Goal: Task Accomplishment & Management: Complete application form

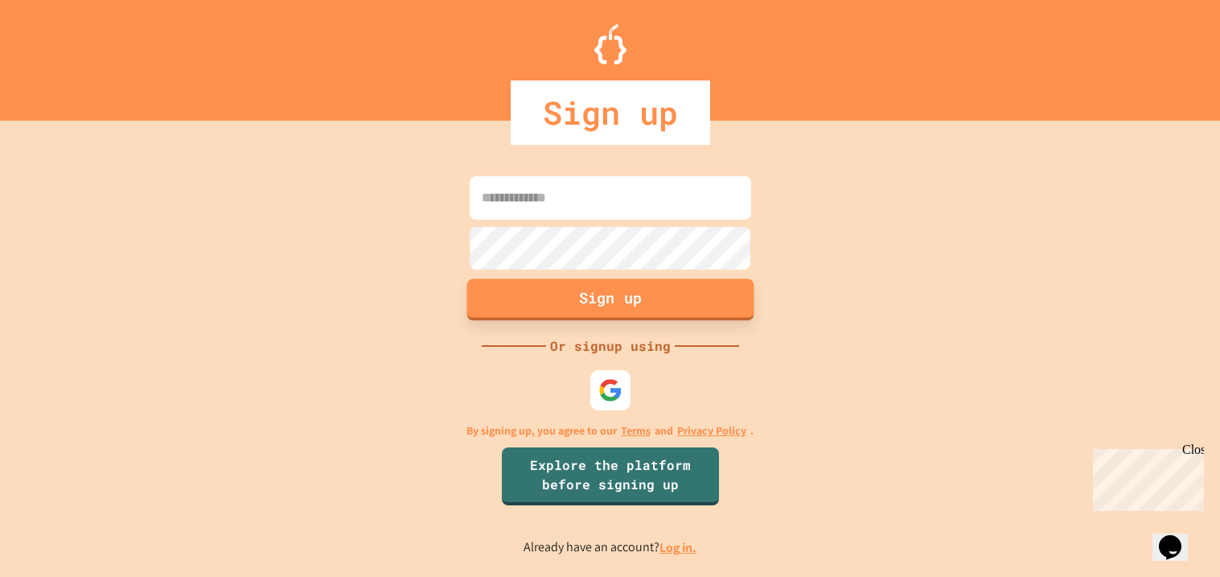
click at [595, 294] on button "Sign up" at bounding box center [609, 300] width 287 height 42
click at [593, 180] on input at bounding box center [611, 197] width 282 height 43
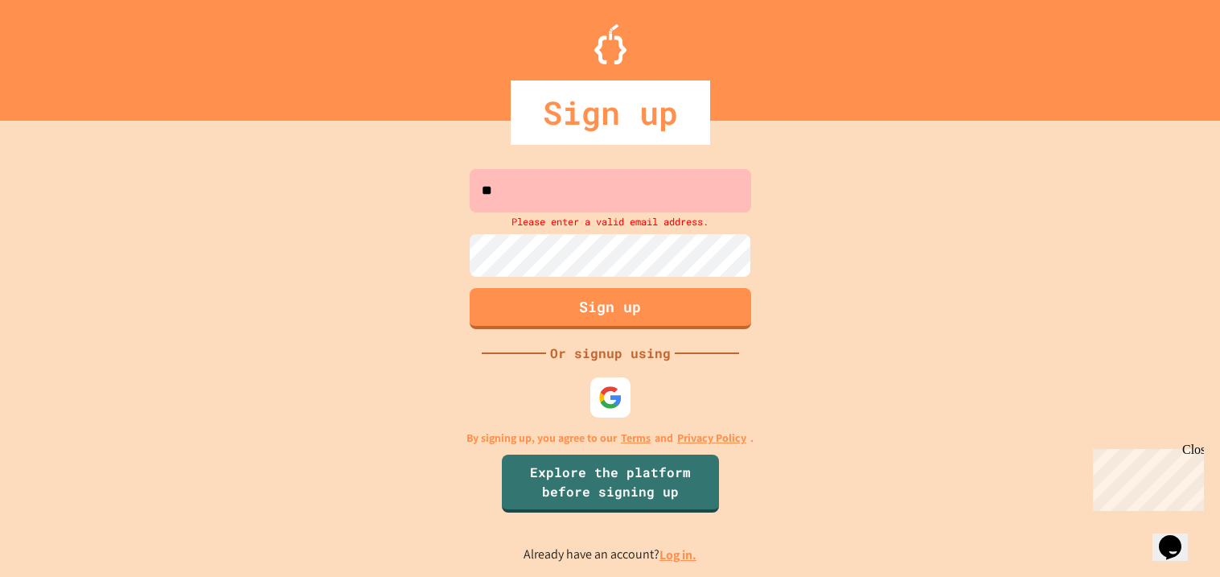
type input "*"
click at [609, 393] on img at bounding box center [610, 397] width 27 height 27
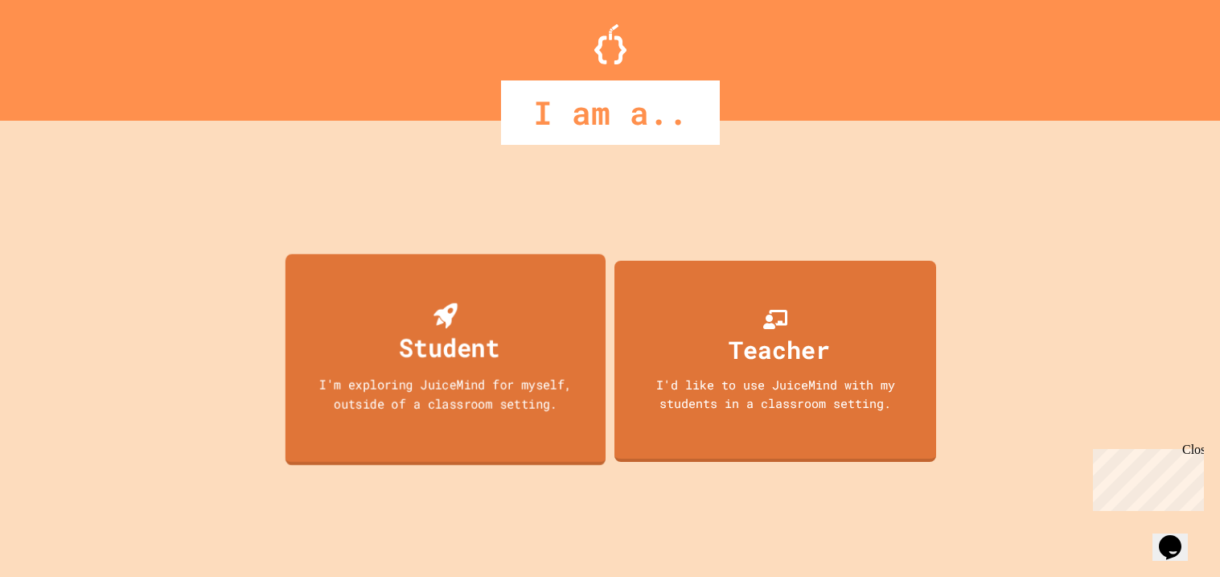
click at [515, 333] on div "Student I'm exploring JuiceMind for myself, outside of a classroom setting." at bounding box center [445, 359] width 320 height 212
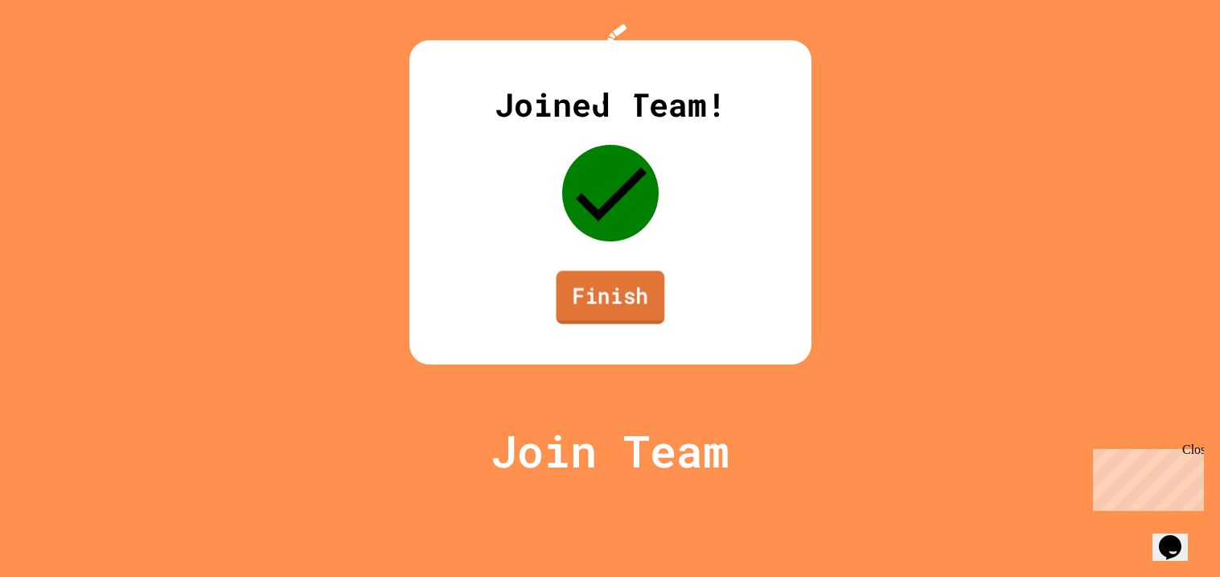
click at [576, 324] on link "Finish" at bounding box center [610, 297] width 109 height 53
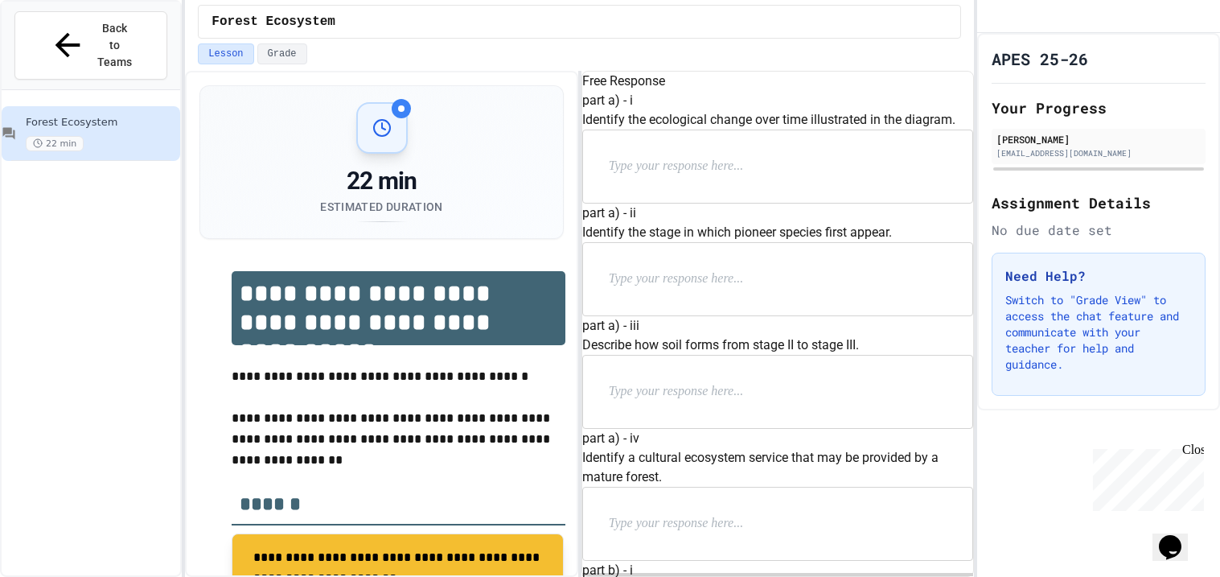
click at [1196, 446] on div "Close" at bounding box center [1192, 452] width 20 height 20
click at [1178, 539] on icon "Chat widget" at bounding box center [1170, 547] width 23 height 24
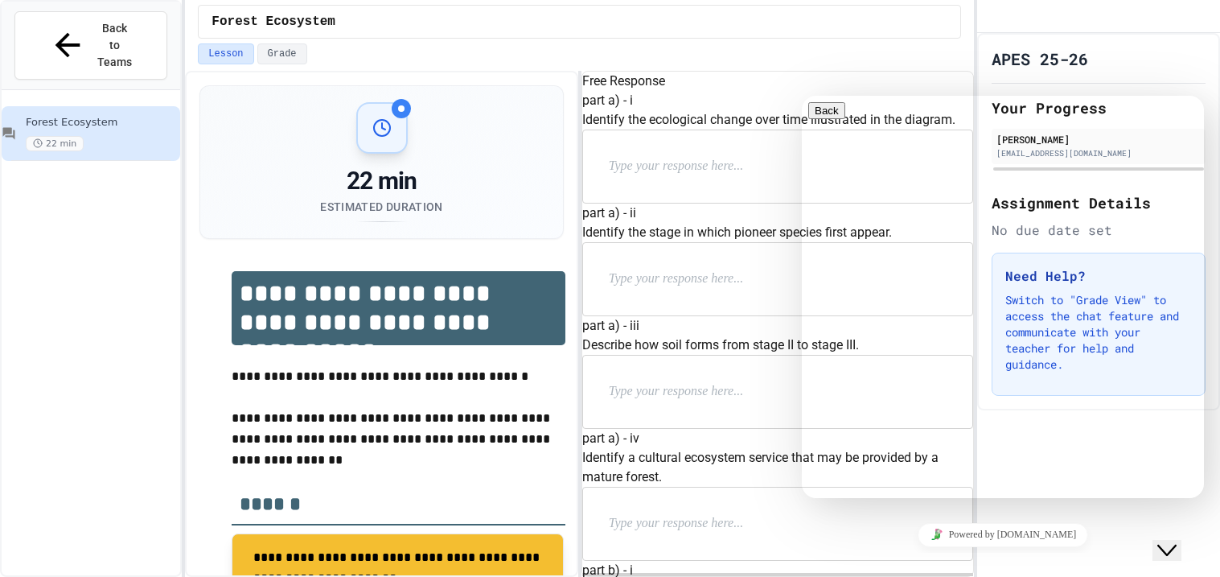
click at [1177, 545] on icon "Chat widget" at bounding box center [1166, 550] width 19 height 11
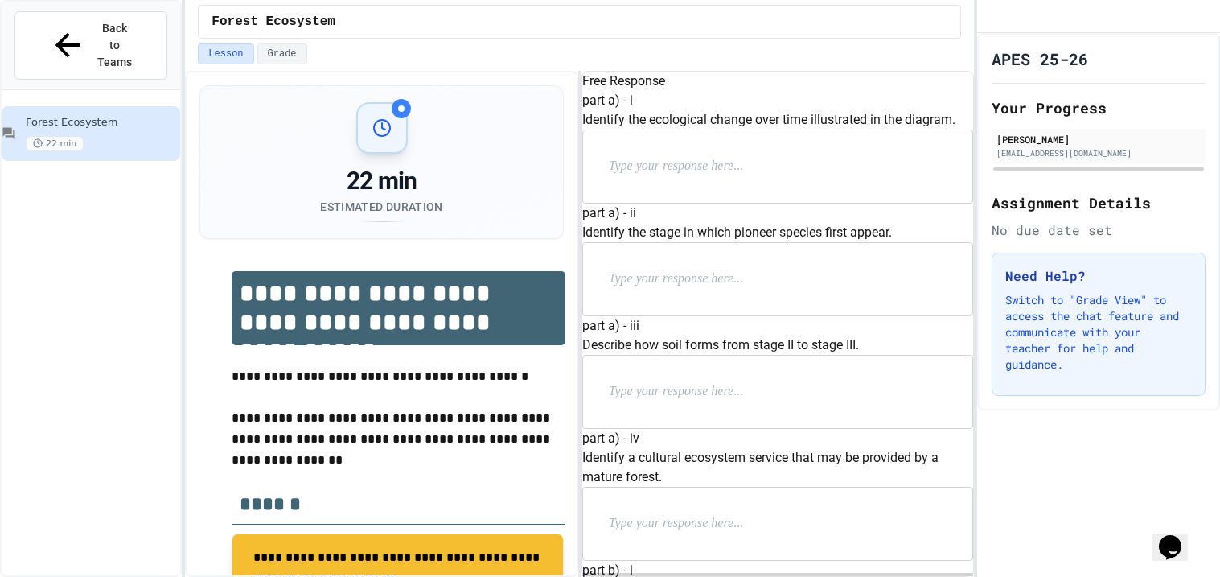
click at [1093, 372] on p "Switch to "Grade View" to access the chat feature and communicate with your tea…" at bounding box center [1098, 332] width 187 height 80
click at [291, 60] on button "Grade" at bounding box center [282, 53] width 50 height 21
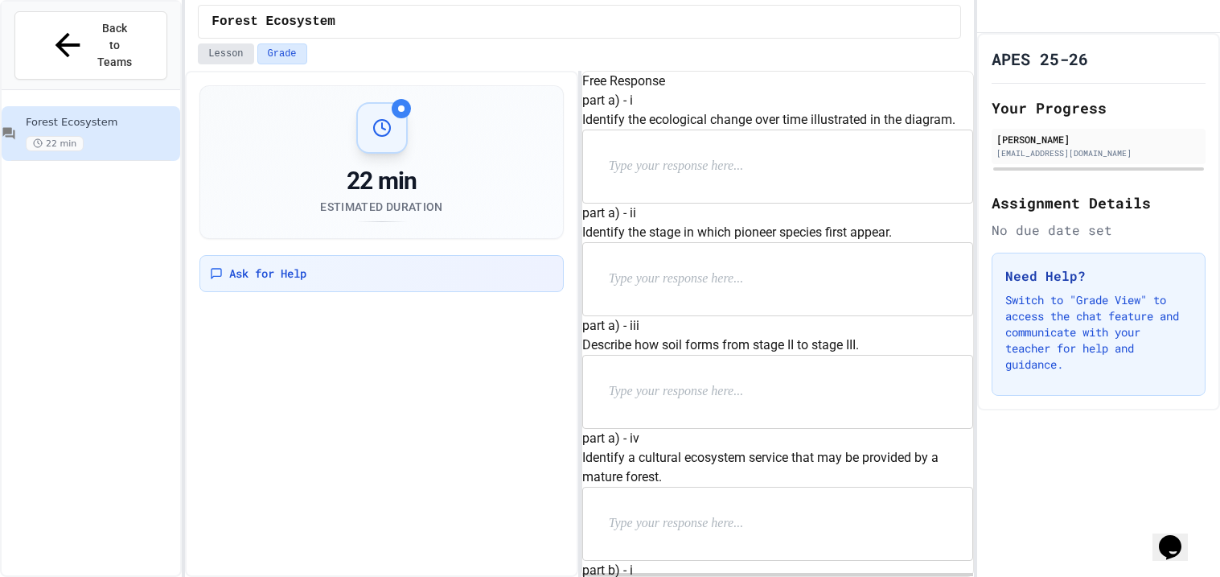
click at [218, 43] on button "Lesson" at bounding box center [225, 53] width 55 height 21
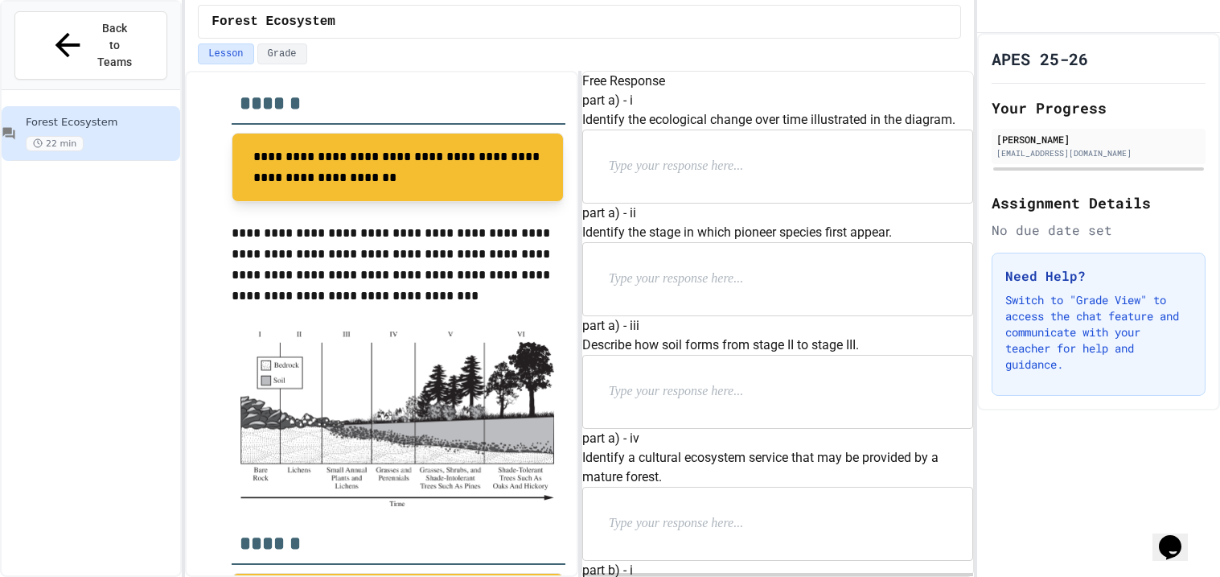
scroll to position [409, 0]
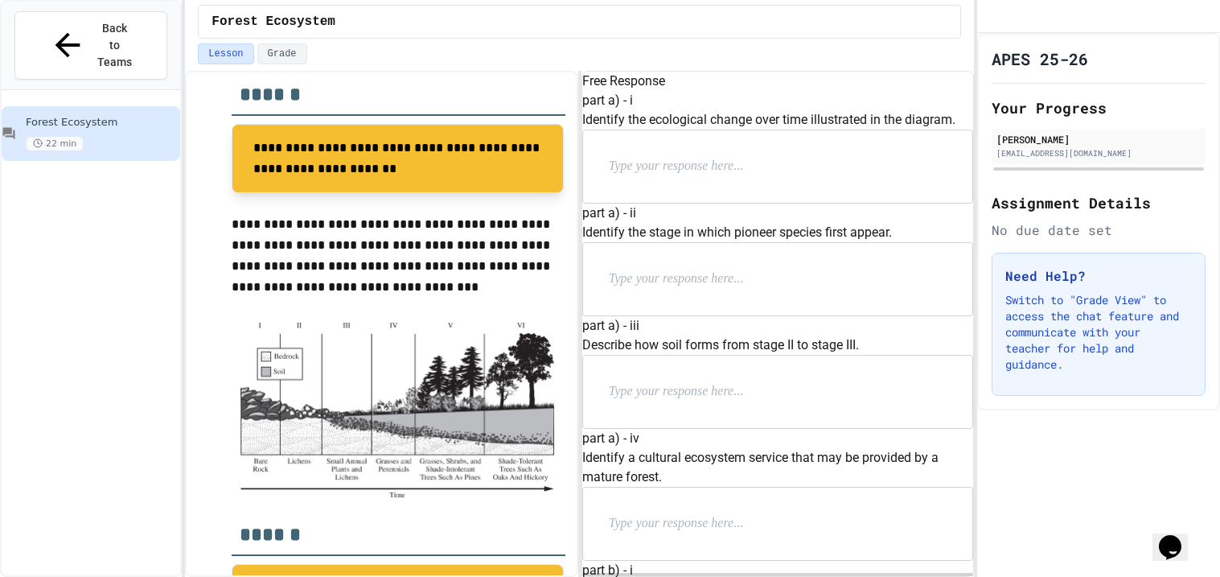
click at [487, 258] on p "**********" at bounding box center [398, 256] width 333 height 84
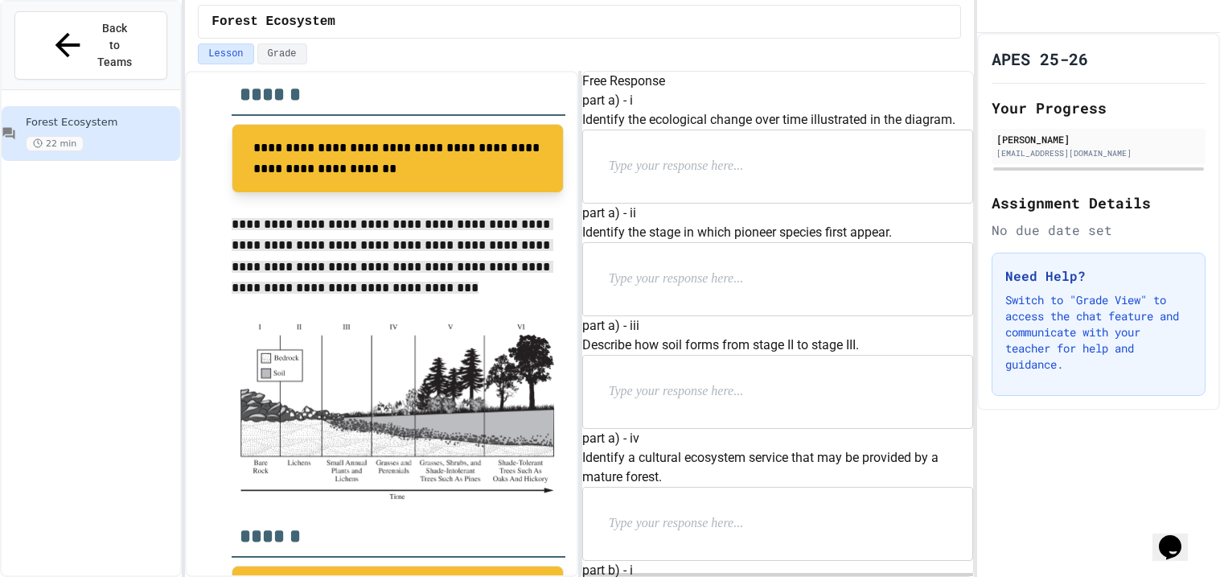
click at [487, 258] on span "**********" at bounding box center [393, 256] width 322 height 76
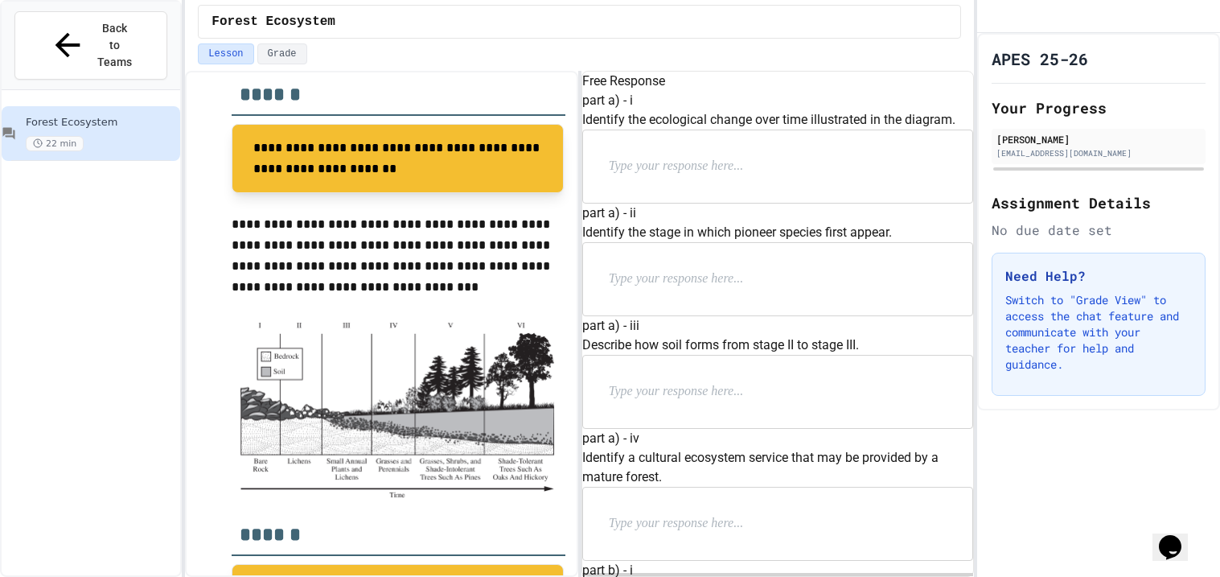
click at [487, 258] on p "**********" at bounding box center [398, 256] width 333 height 84
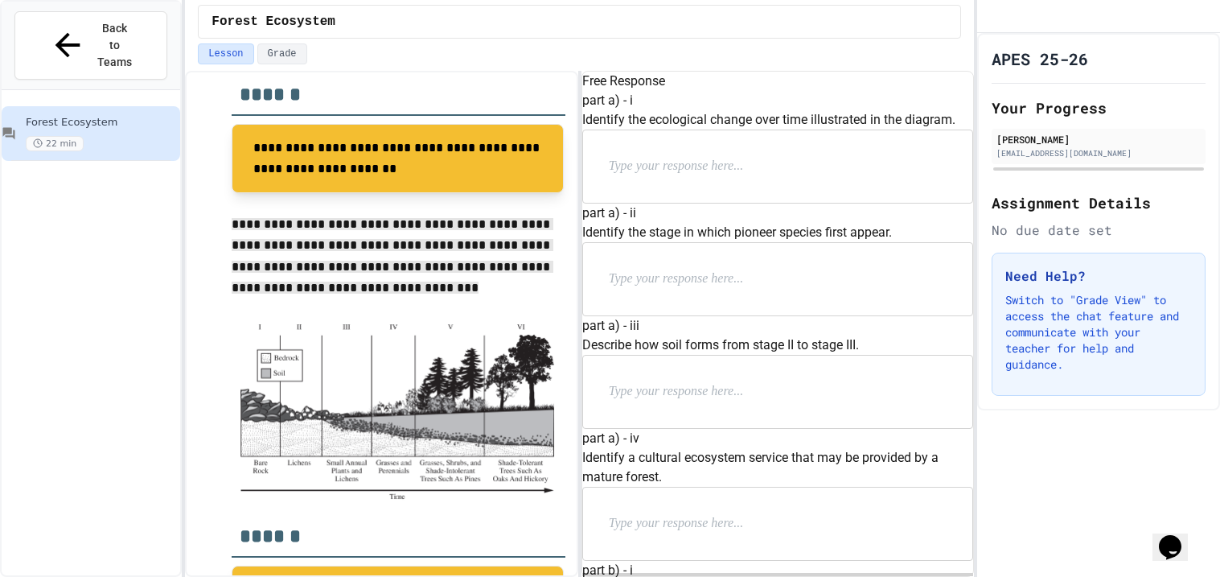
click at [687, 177] on p at bounding box center [713, 166] width 209 height 21
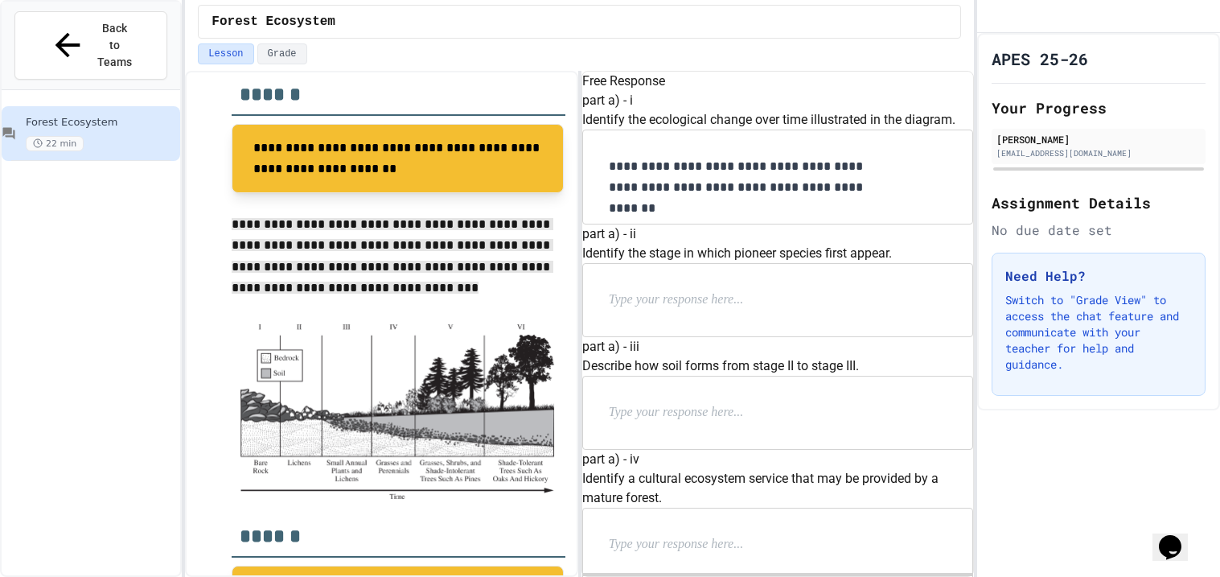
click at [787, 310] on p at bounding box center [713, 300] width 209 height 21
click at [754, 310] on p at bounding box center [713, 300] width 209 height 21
click at [729, 405] on p at bounding box center [713, 412] width 209 height 21
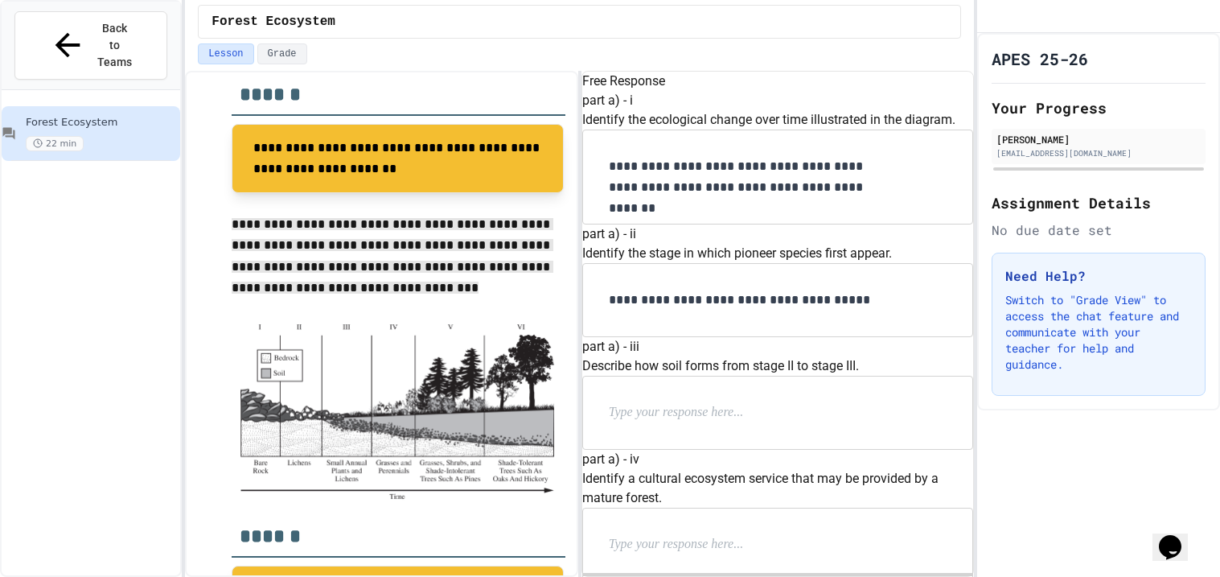
scroll to position [249, 0]
click at [730, 402] on p at bounding box center [713, 412] width 209 height 21
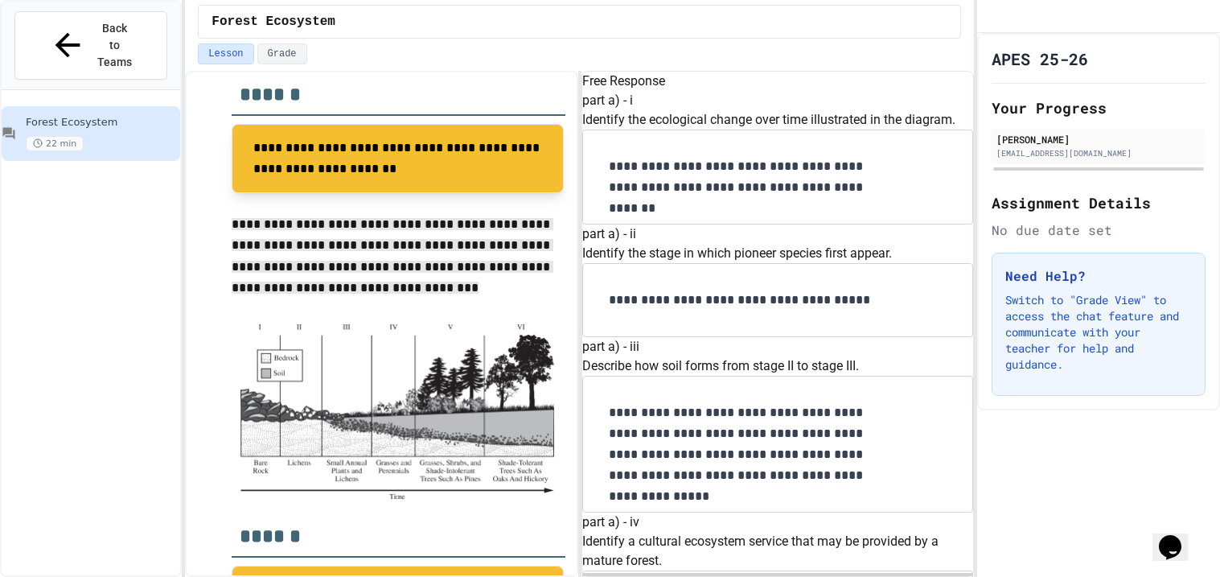
scroll to position [475, 0]
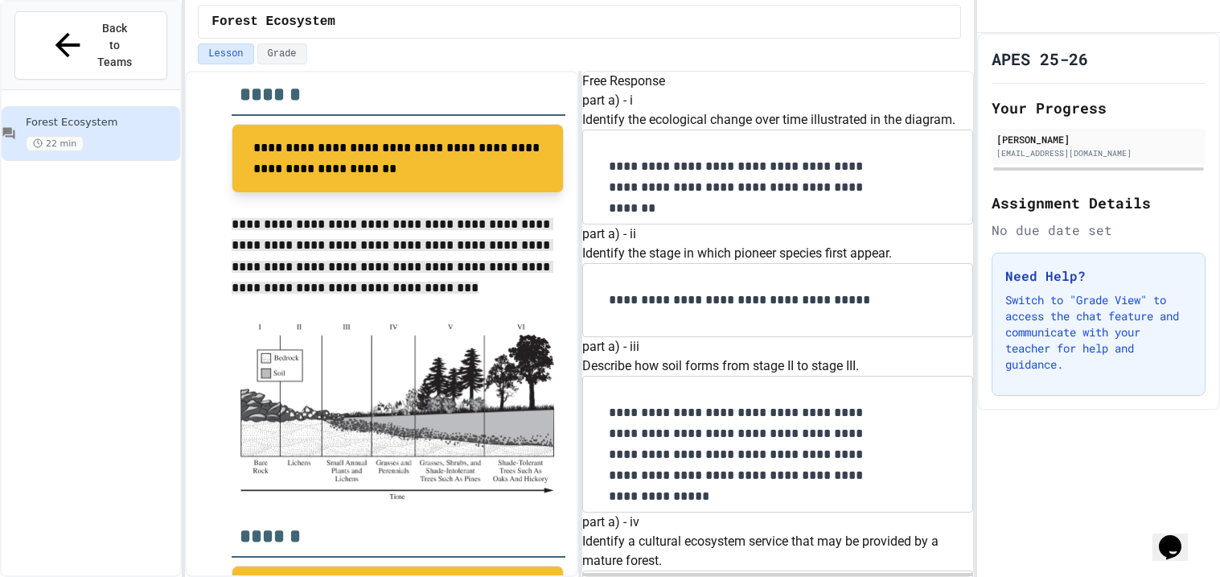
click at [678, 13] on div "Forest Ecosystem" at bounding box center [580, 21] width 736 height 19
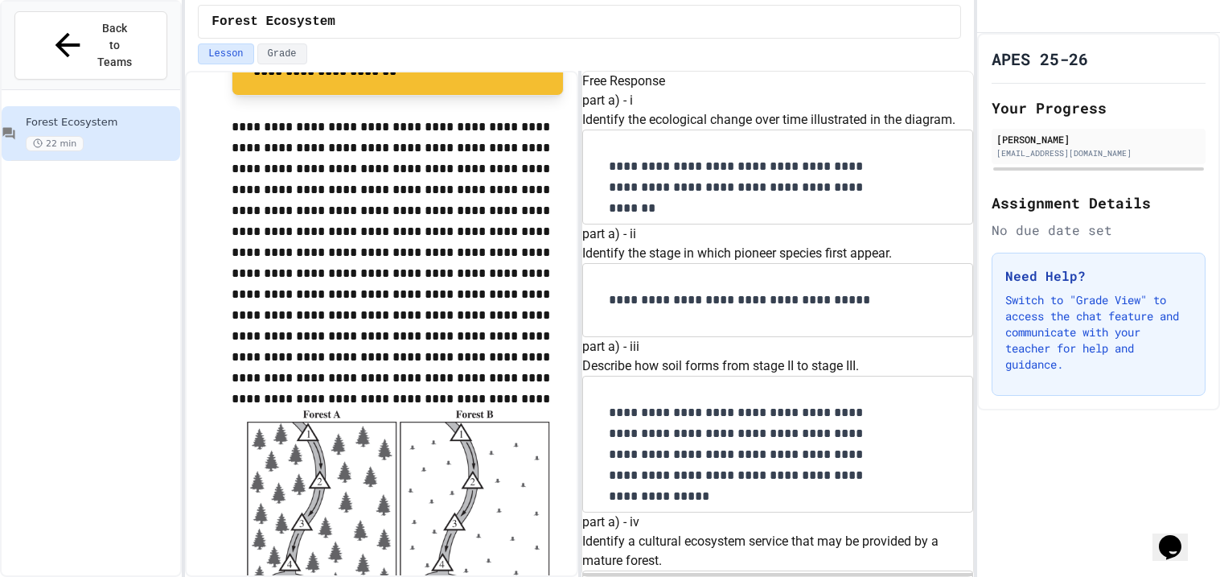
scroll to position [710, 0]
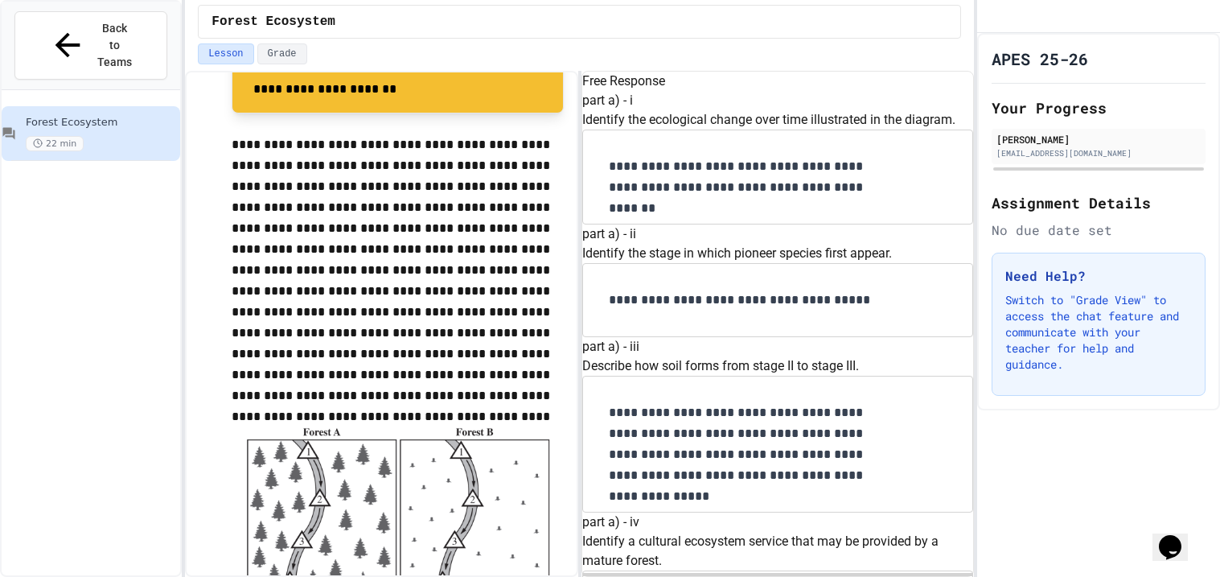
scroll to position [928, 0]
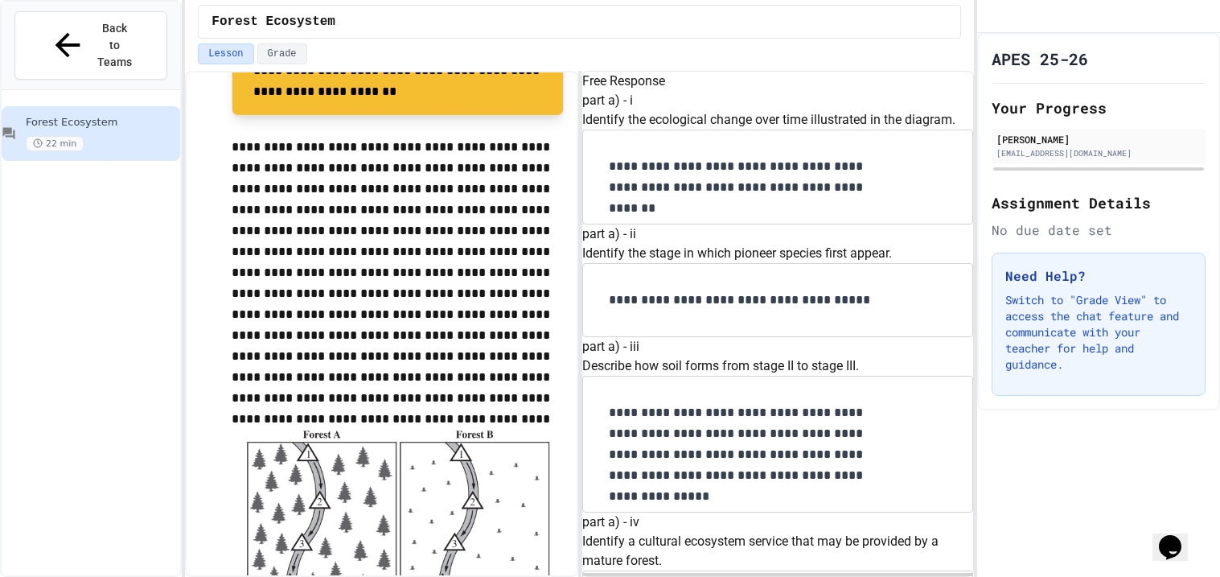
drag, startPoint x: 676, startPoint y: 328, endPoint x: 849, endPoint y: 313, distance: 173.6
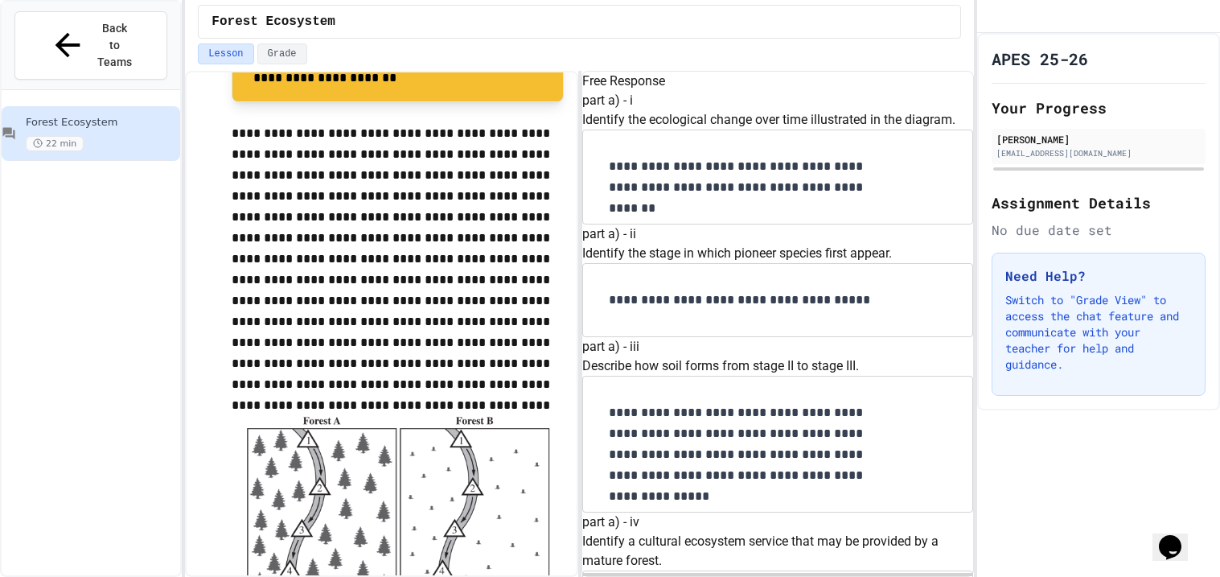
scroll to position [960, 0]
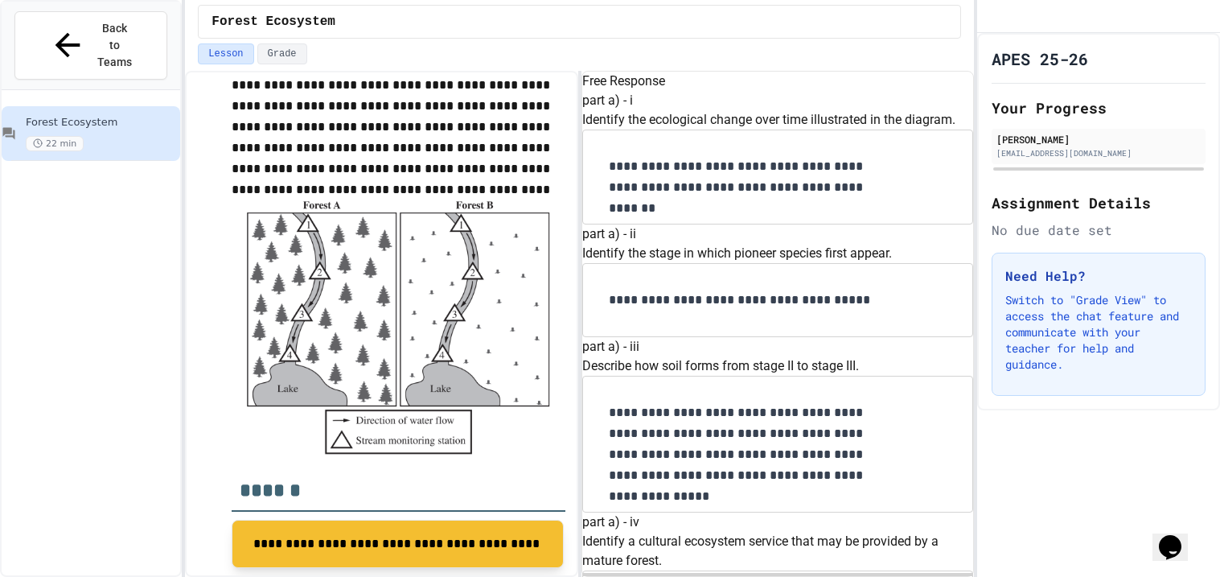
scroll to position [1329, 0]
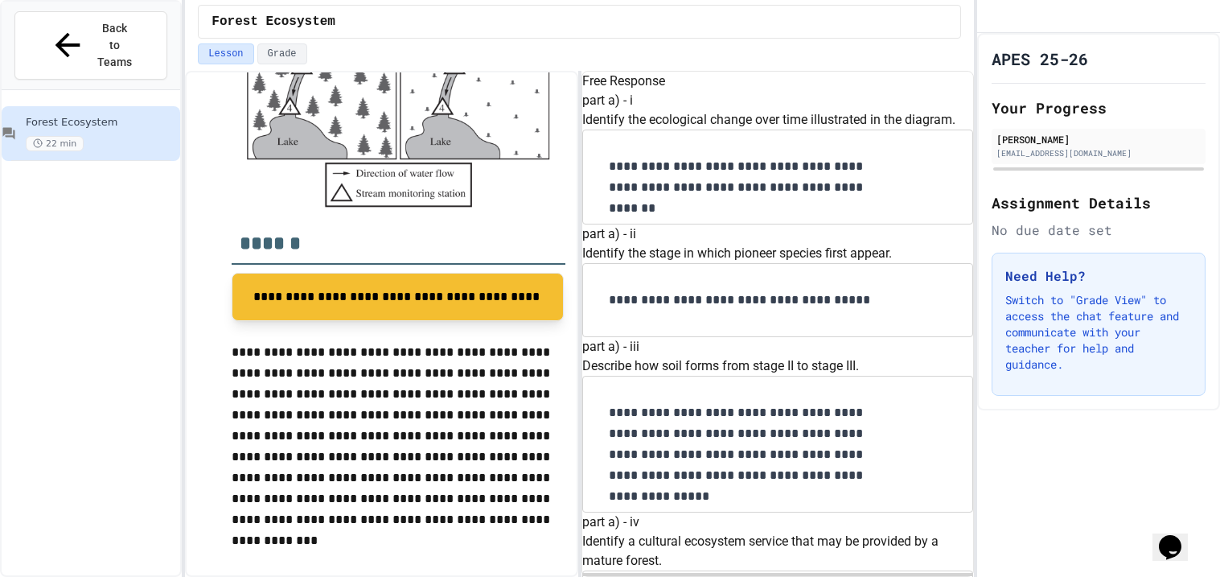
scroll to position [1410, 0]
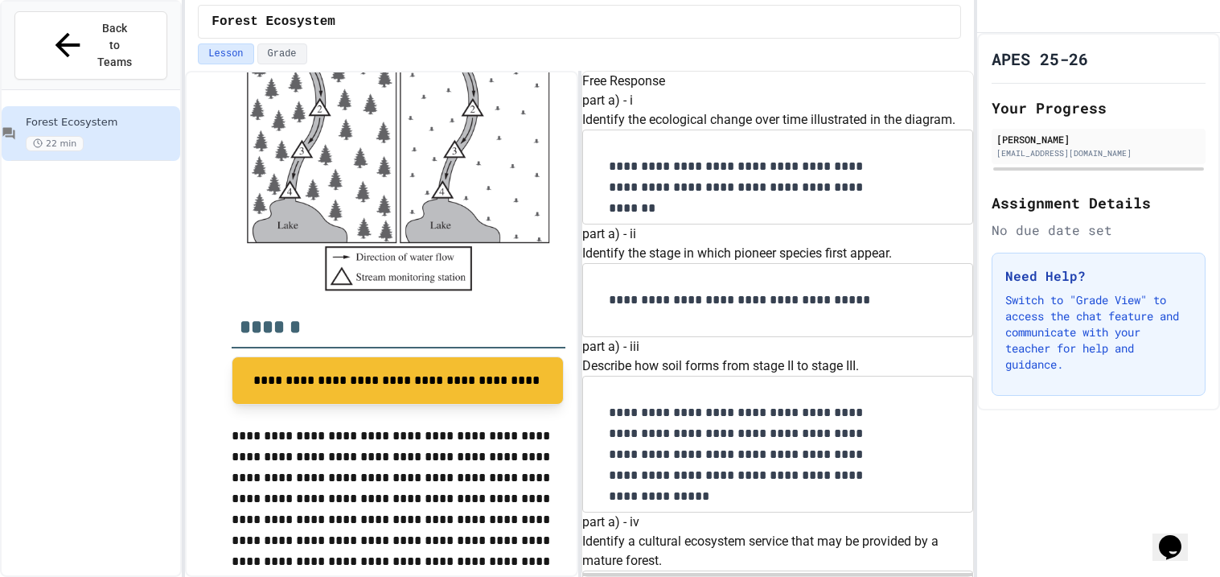
scroll to position [1410, 0]
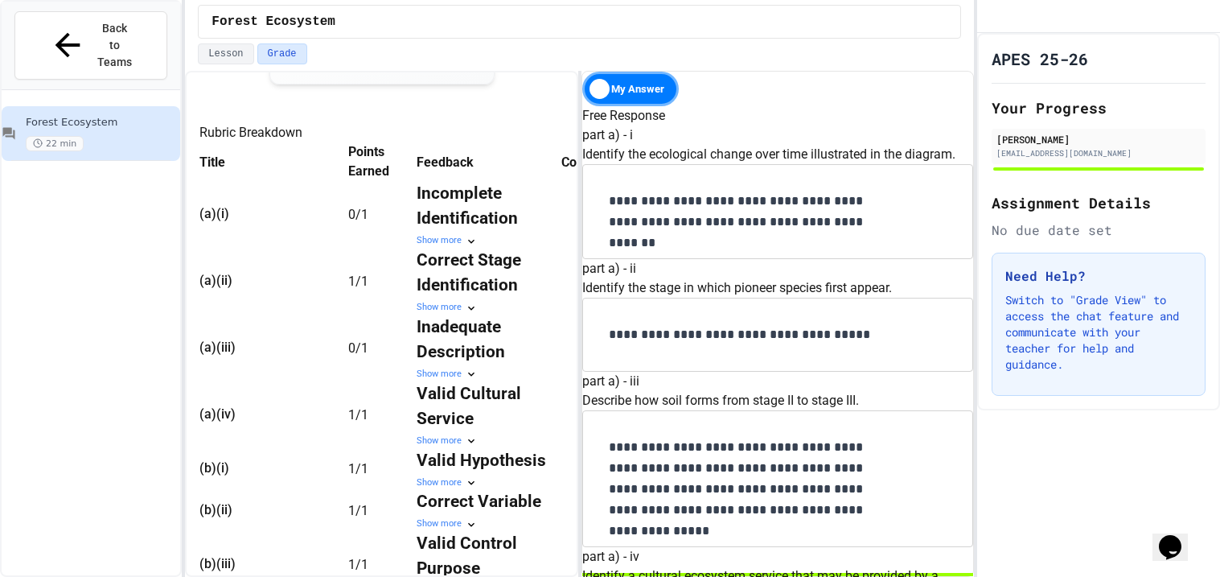
click at [478, 248] on icon at bounding box center [471, 241] width 13 height 13
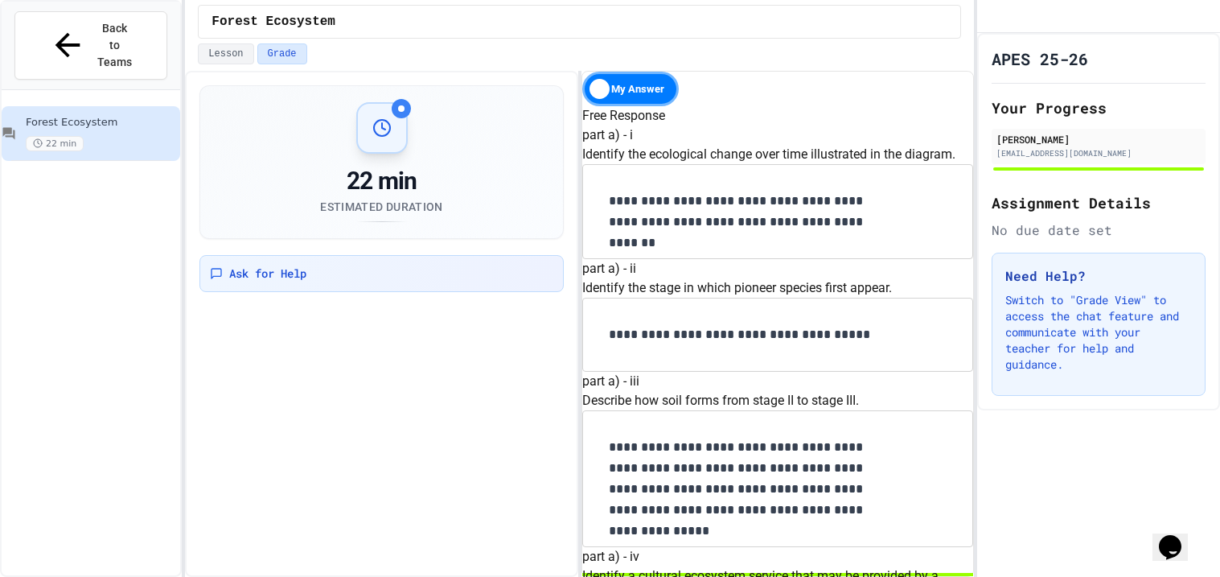
click at [654, 232] on p "**********" at bounding box center [751, 212] width 285 height 42
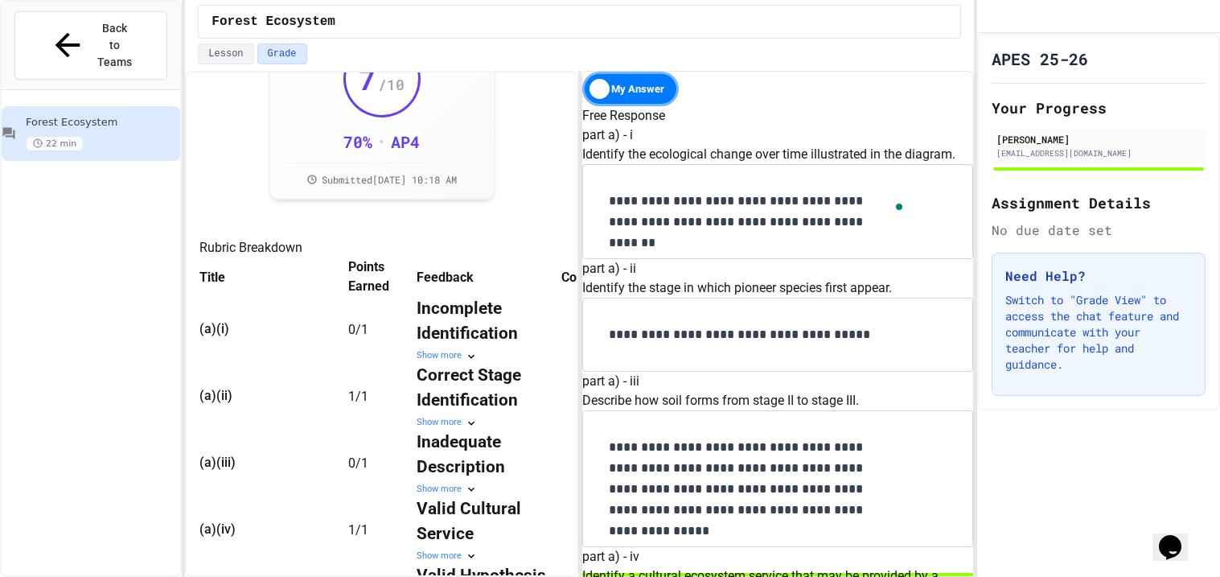
scroll to position [361, 0]
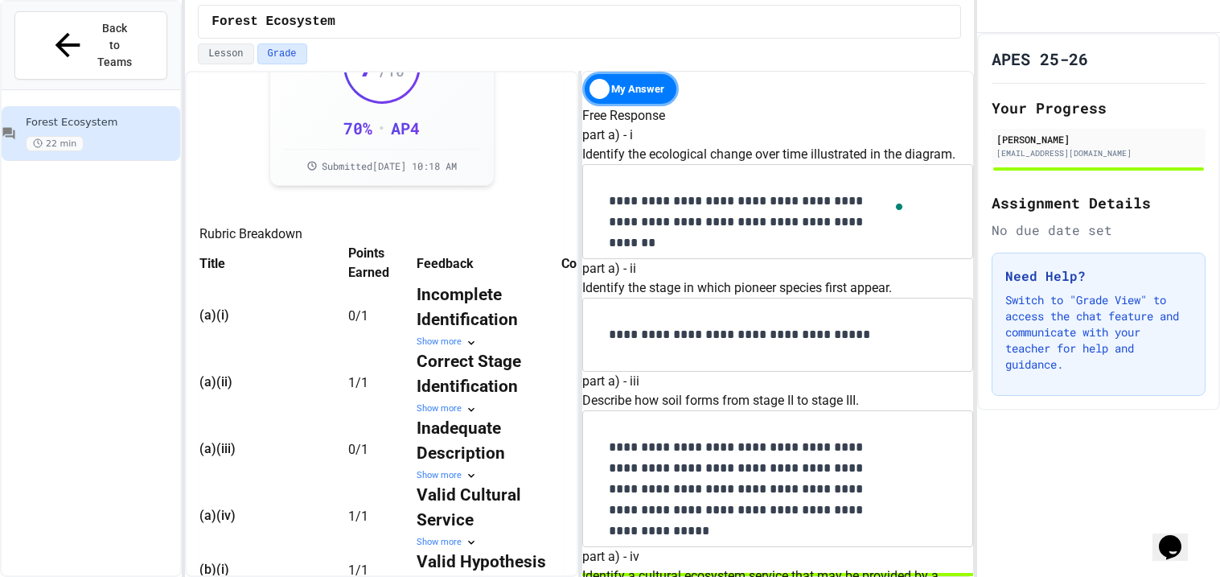
click at [460, 349] on div "Show more" at bounding box center [489, 342] width 145 height 14
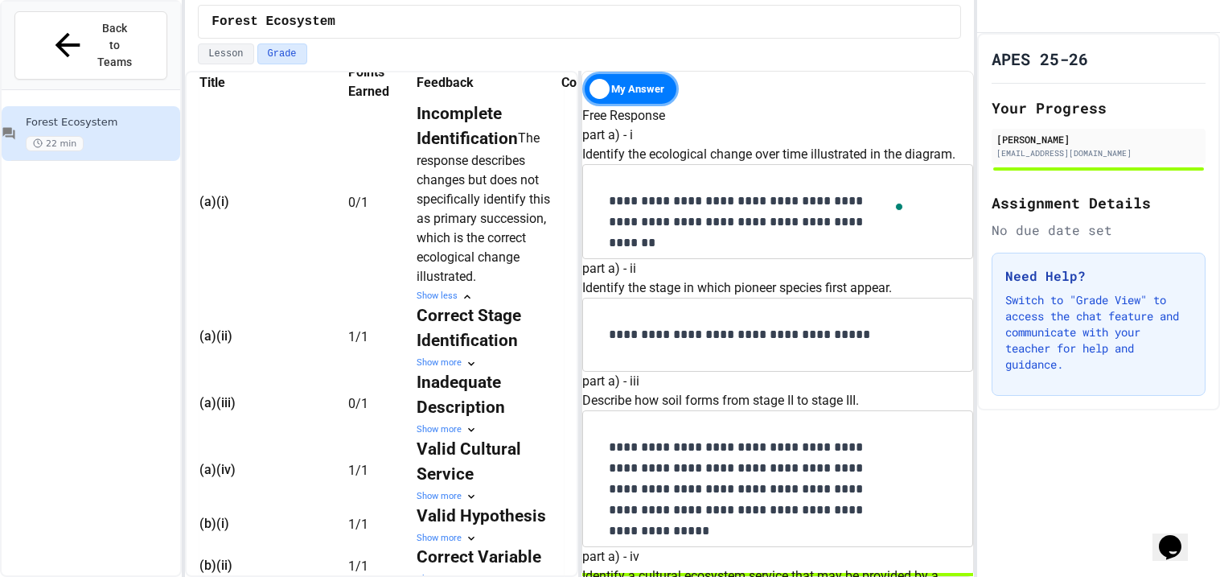
scroll to position [609, 0]
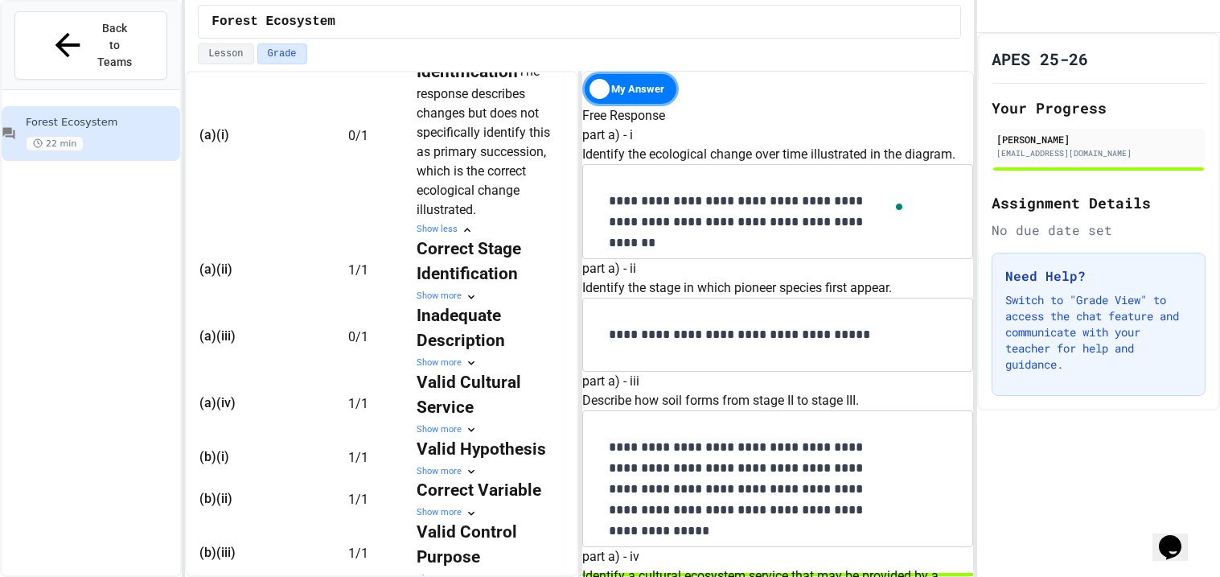
click at [478, 369] on icon at bounding box center [471, 362] width 13 height 13
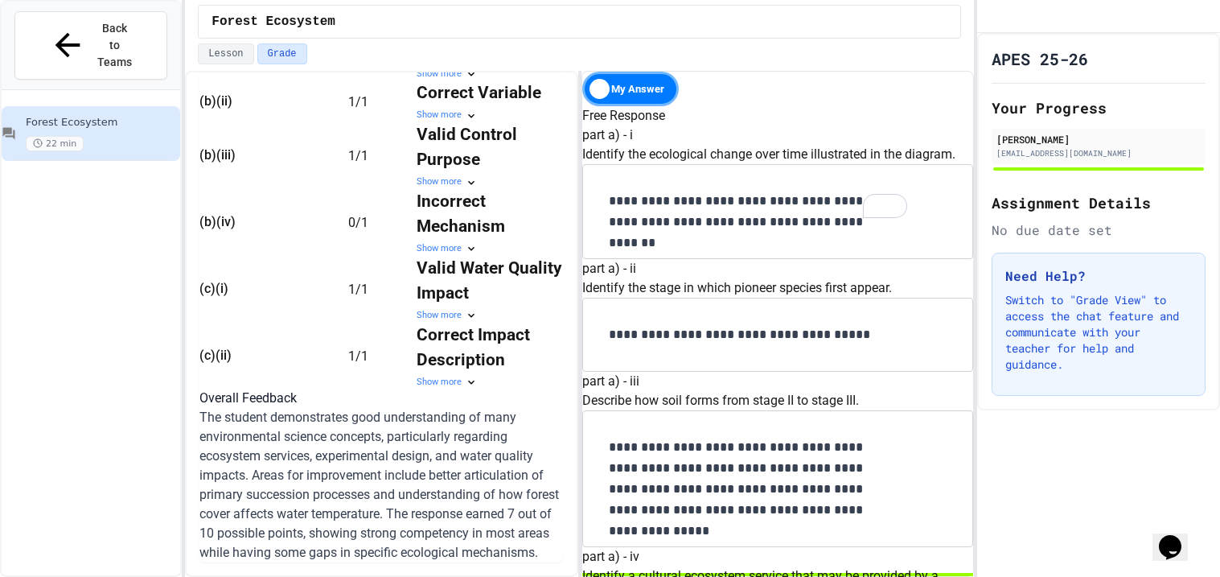
scroll to position [1304, 0]
click at [421, 256] on td "Incorrect Mechanism Show more" at bounding box center [489, 222] width 145 height 67
click at [483, 256] on td "Incorrect Mechanism Show more" at bounding box center [489, 222] width 145 height 67
click at [478, 255] on icon at bounding box center [471, 248] width 13 height 13
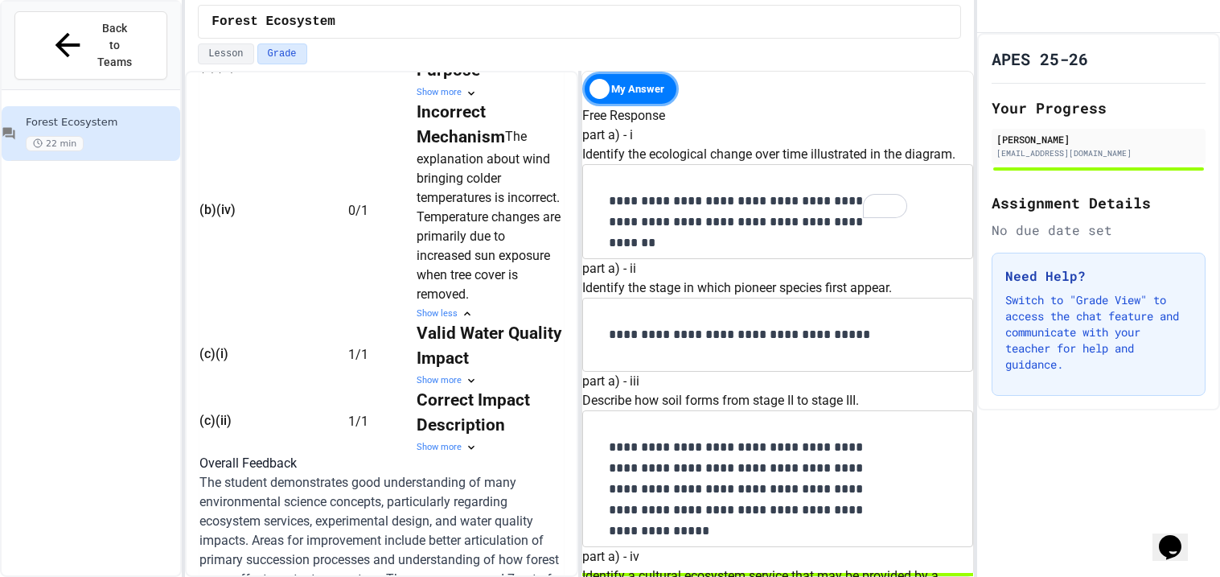
scroll to position [1921, 0]
click at [642, 92] on div "My Answer" at bounding box center [630, 89] width 97 height 35
click at [642, 92] on div "Solution" at bounding box center [630, 89] width 97 height 35
click at [642, 92] on div "My Answer" at bounding box center [630, 89] width 97 height 35
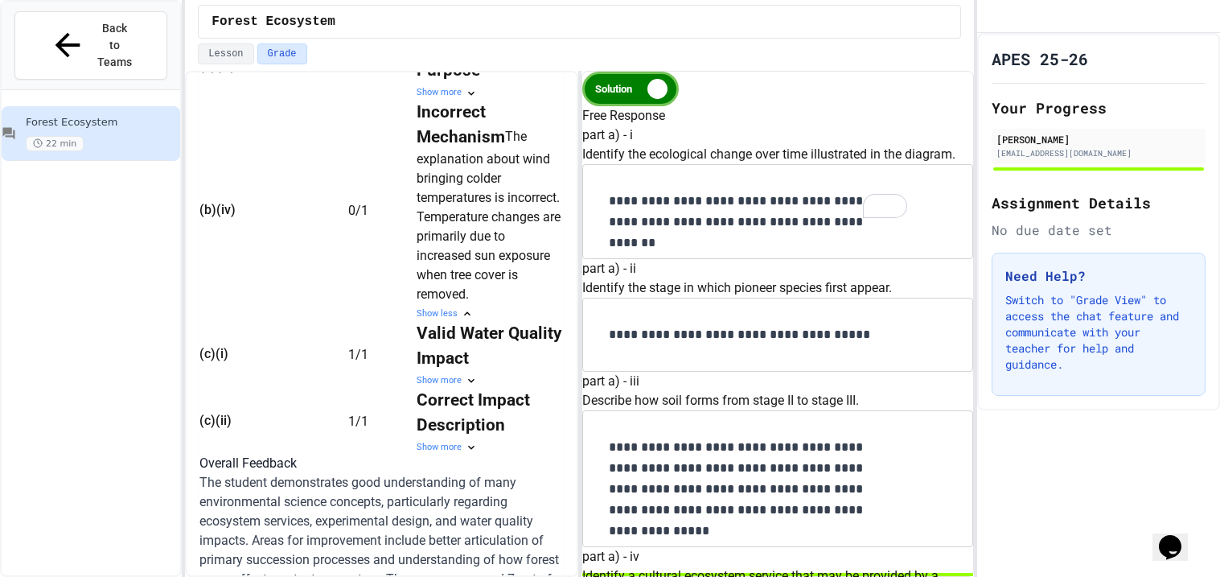
scroll to position [1410, 0]
click at [516, 304] on div "Incorrect Mechanism The explanation about wind bringing colder temperatures is …" at bounding box center [489, 202] width 145 height 204
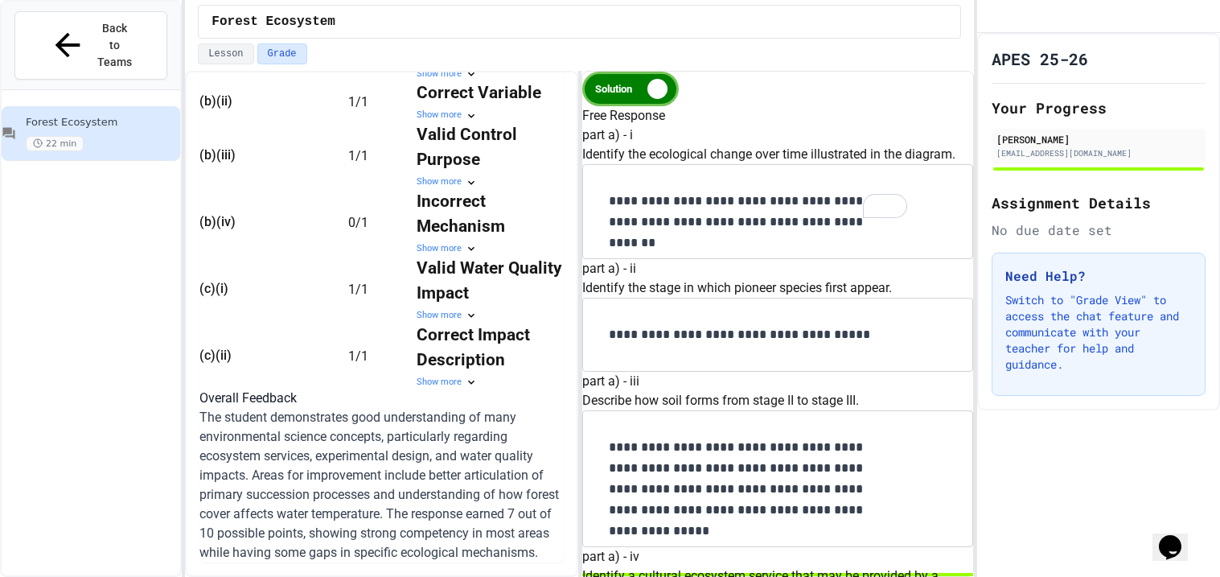
click at [657, 82] on div "Solution" at bounding box center [630, 89] width 97 height 35
click at [227, 53] on button "Lesson" at bounding box center [225, 53] width 55 height 21
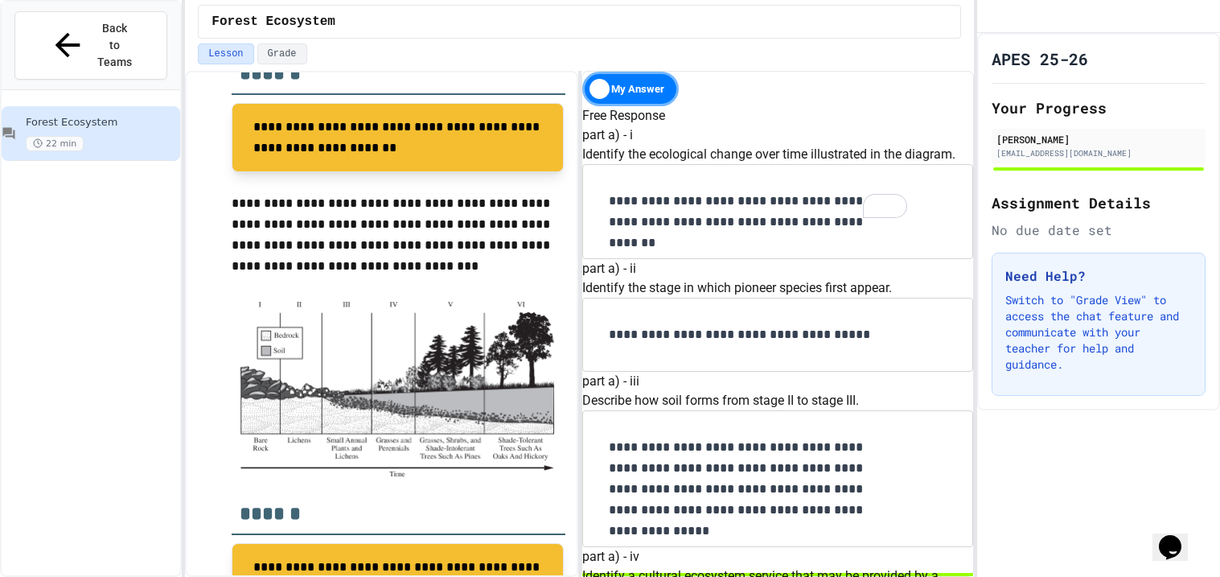
scroll to position [491, 0]
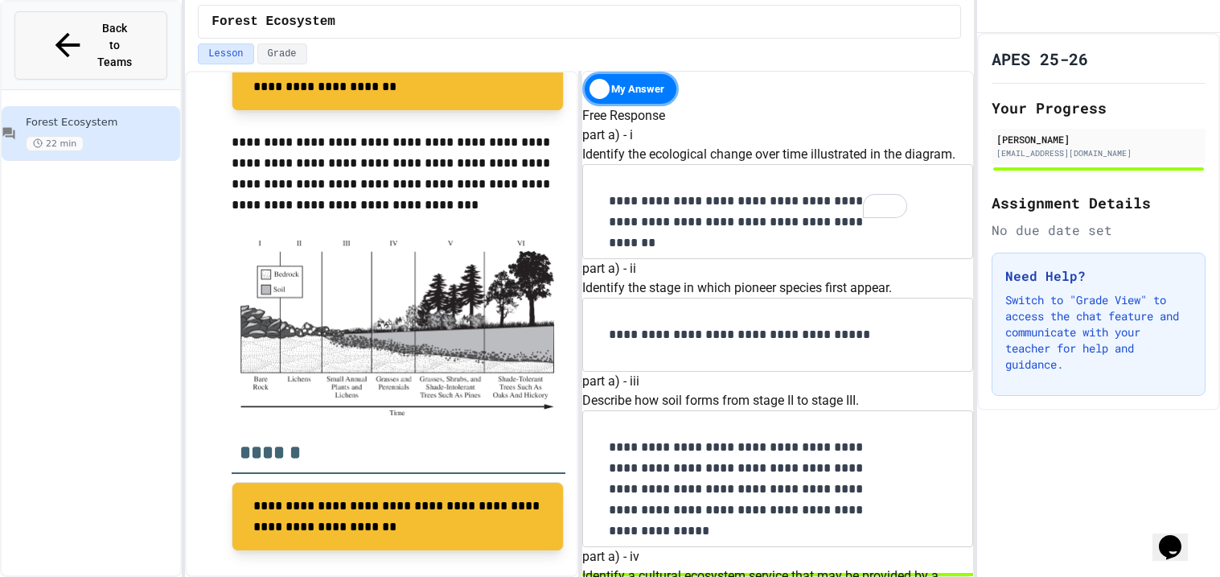
click at [112, 27] on span "Back to Teams" at bounding box center [115, 45] width 38 height 51
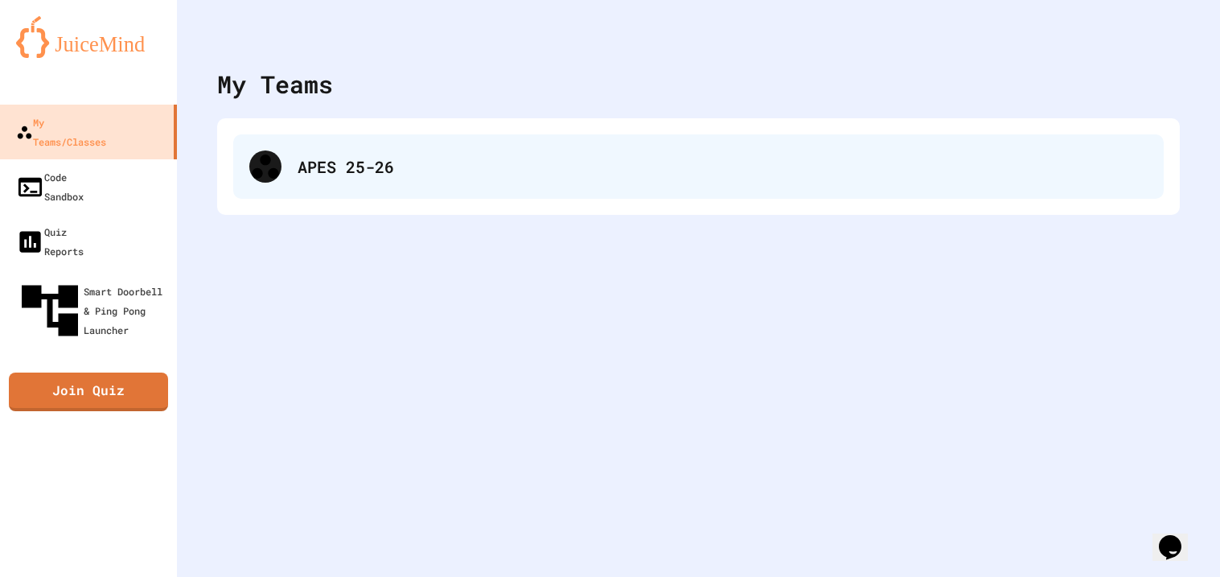
click at [328, 157] on div "APES 25-26" at bounding box center [723, 166] width 850 height 24
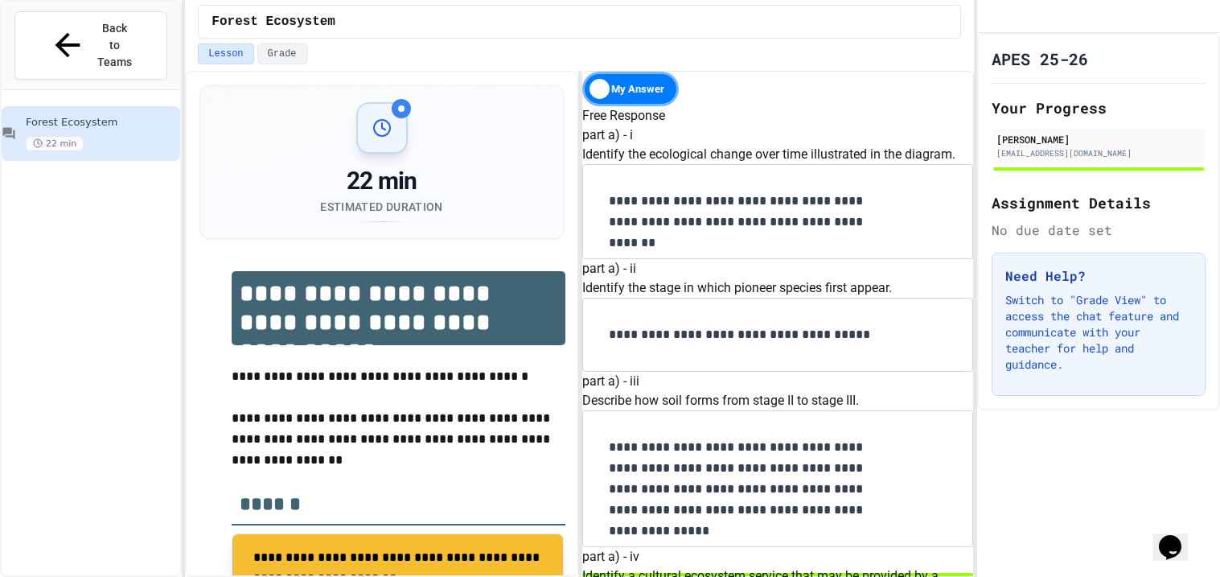
scroll to position [732, 0]
click at [294, 55] on button "Grade" at bounding box center [282, 53] width 50 height 21
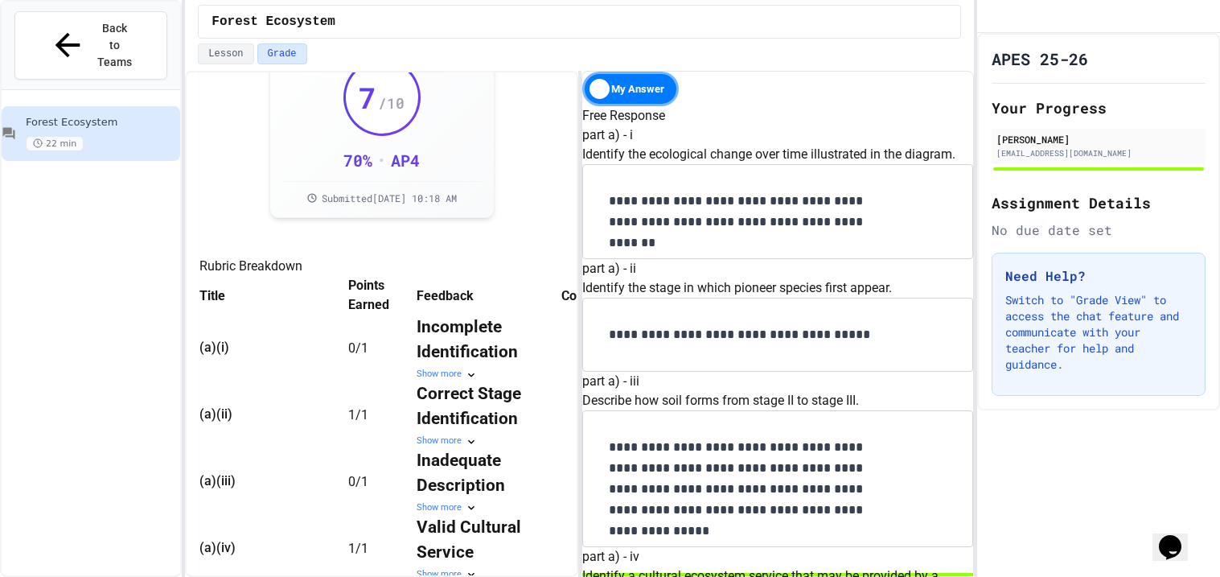
scroll to position [421, 0]
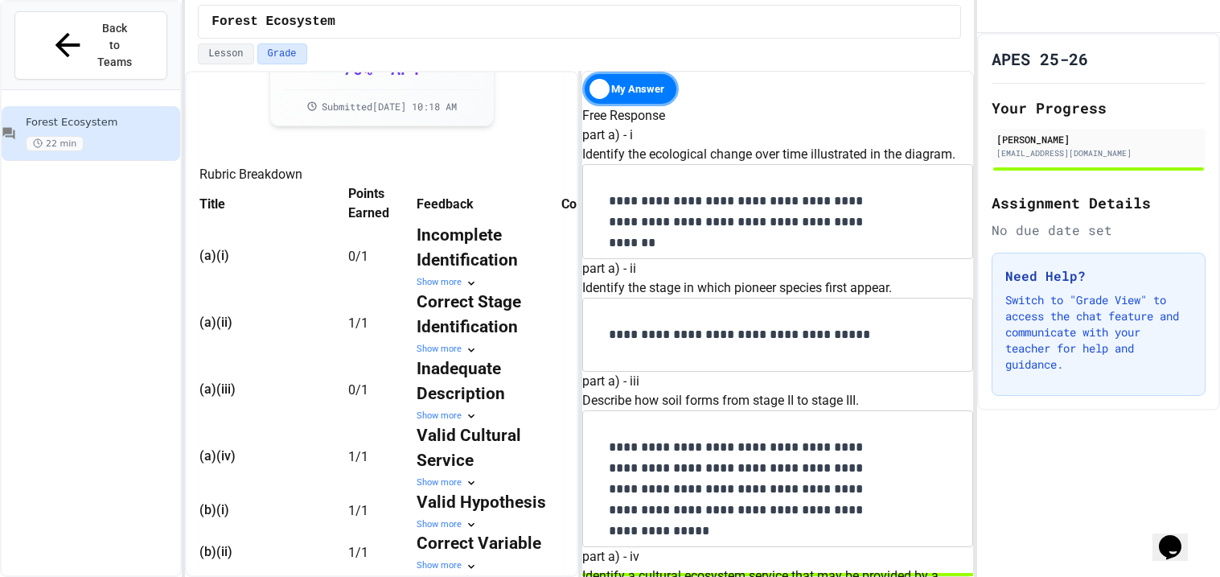
click at [535, 290] on div "Show more" at bounding box center [489, 283] width 145 height 14
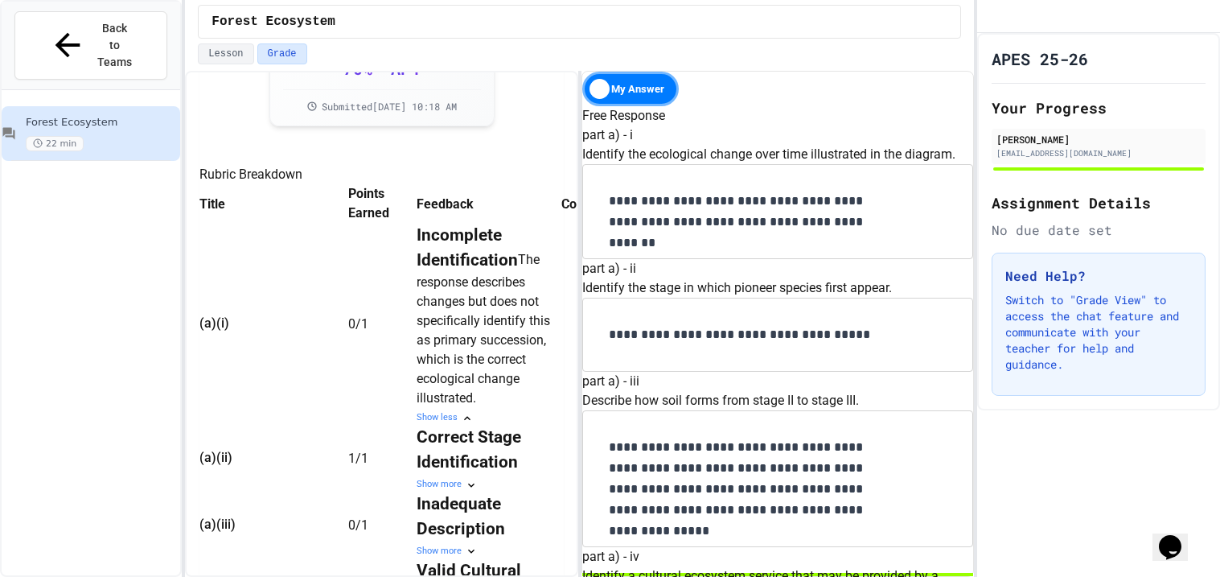
scroll to position [0, 0]
click at [838, 232] on p "**********" at bounding box center [751, 212] width 285 height 42
click at [852, 232] on p "**********" at bounding box center [751, 212] width 285 height 42
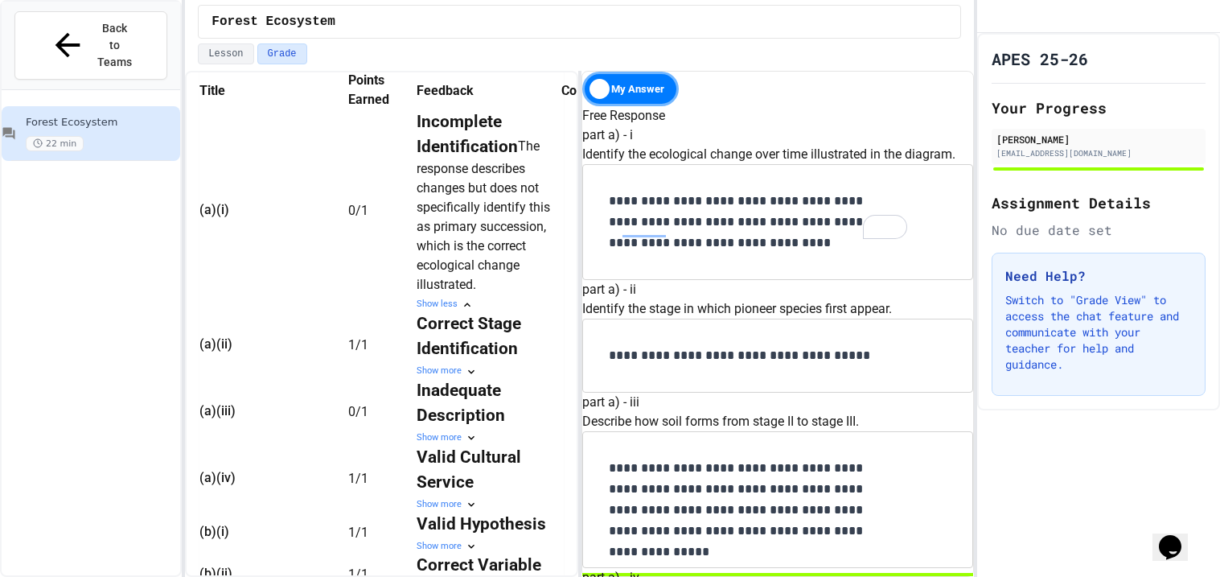
scroll to position [360, 0]
click at [801, 458] on p "**********" at bounding box center [751, 500] width 285 height 84
click at [857, 458] on p "**********" at bounding box center [751, 500] width 285 height 84
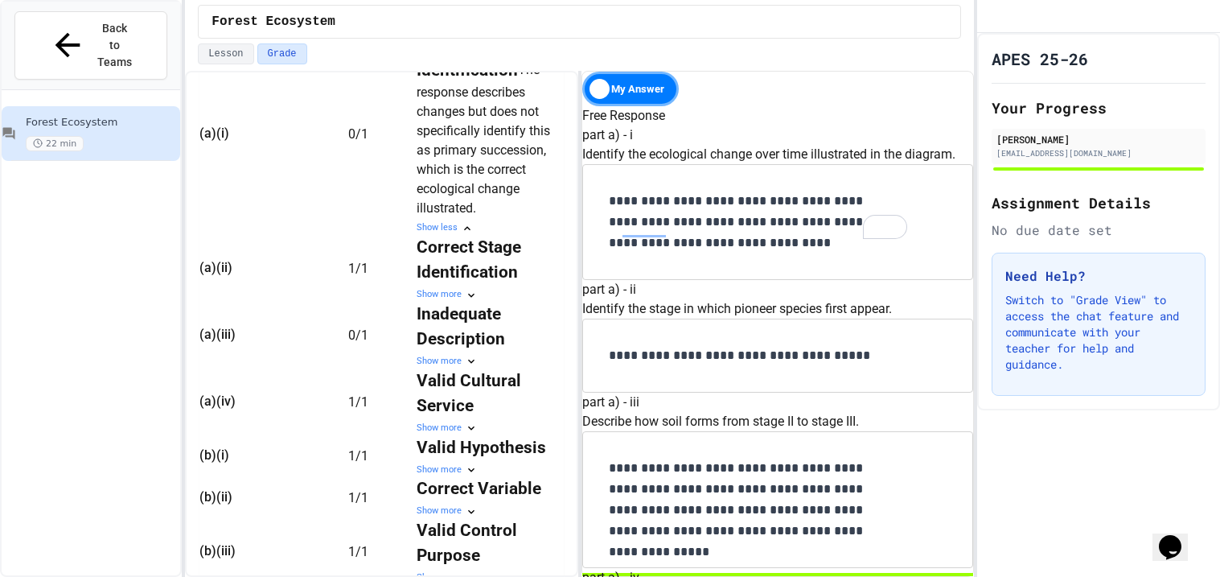
click at [489, 348] on strong "Inadequate Description" at bounding box center [461, 326] width 88 height 44
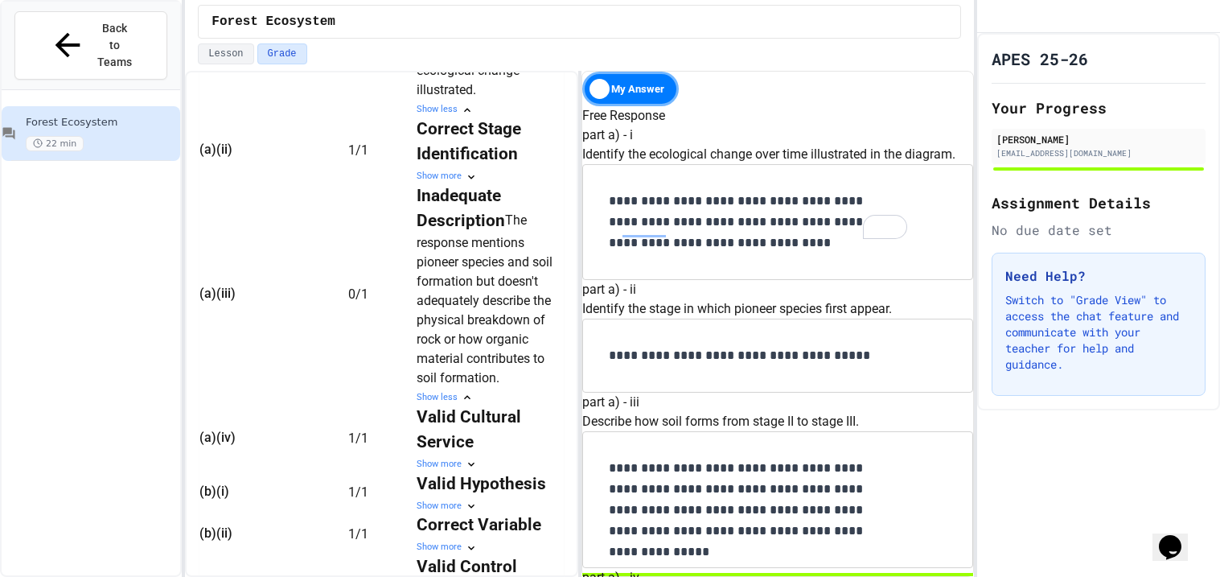
scroll to position [748, 0]
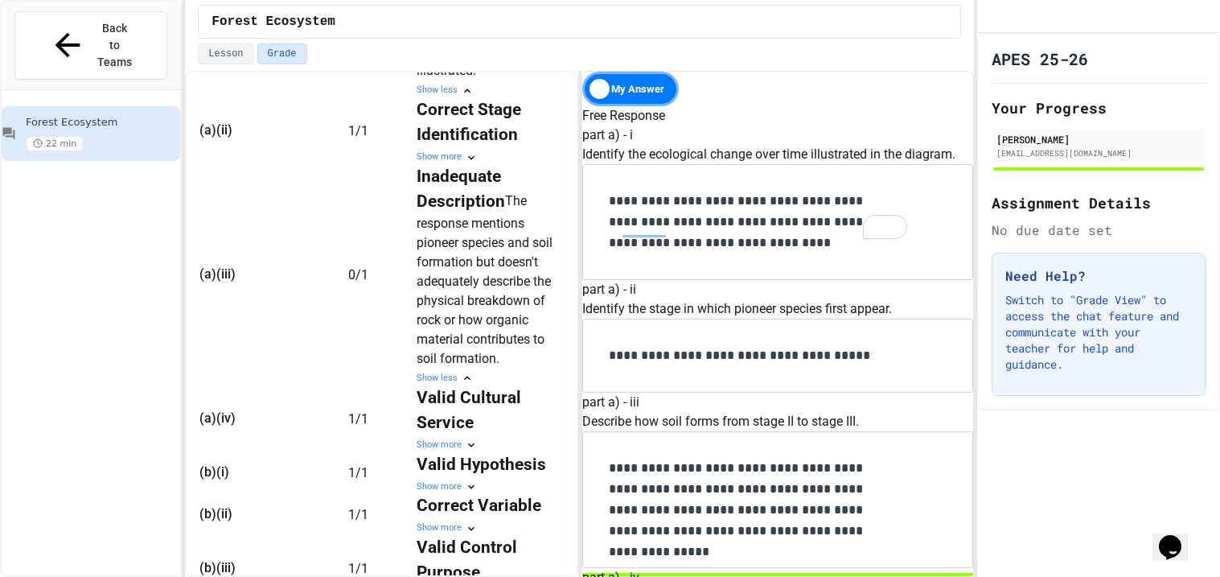
click at [857, 458] on p "**********" at bounding box center [751, 500] width 285 height 84
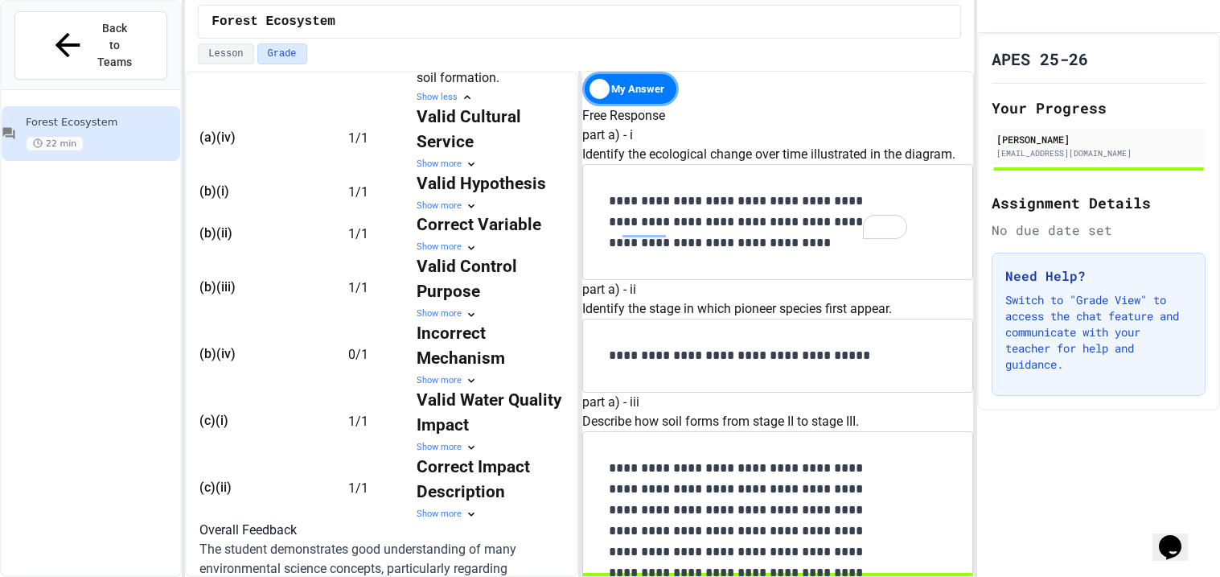
scroll to position [1149, 0]
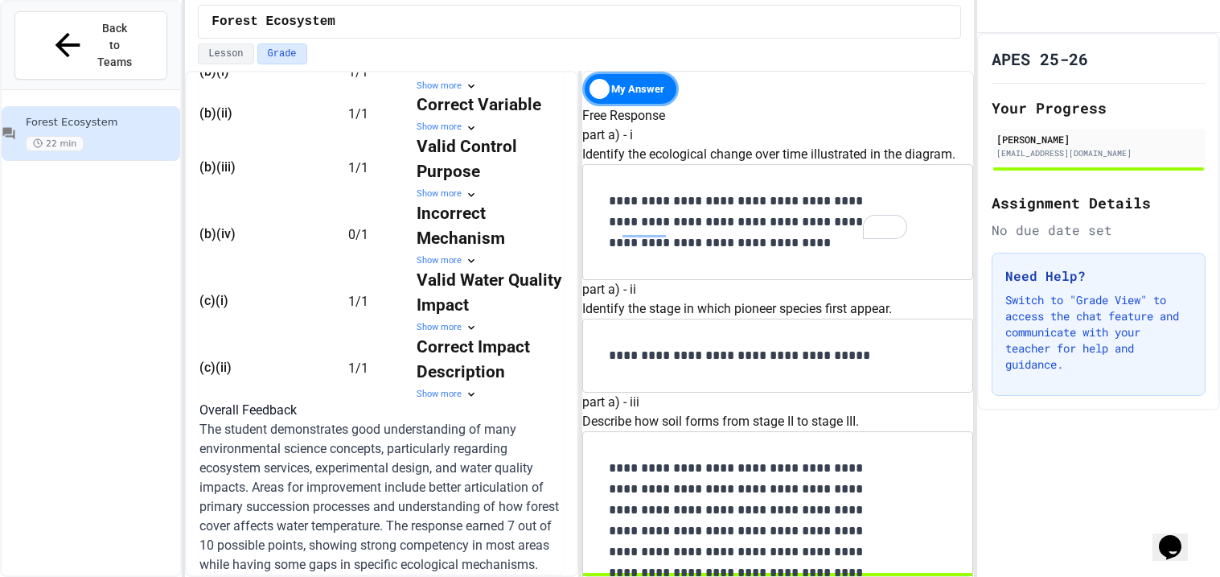
click at [517, 251] on div "Incorrect Mechanism" at bounding box center [489, 226] width 145 height 50
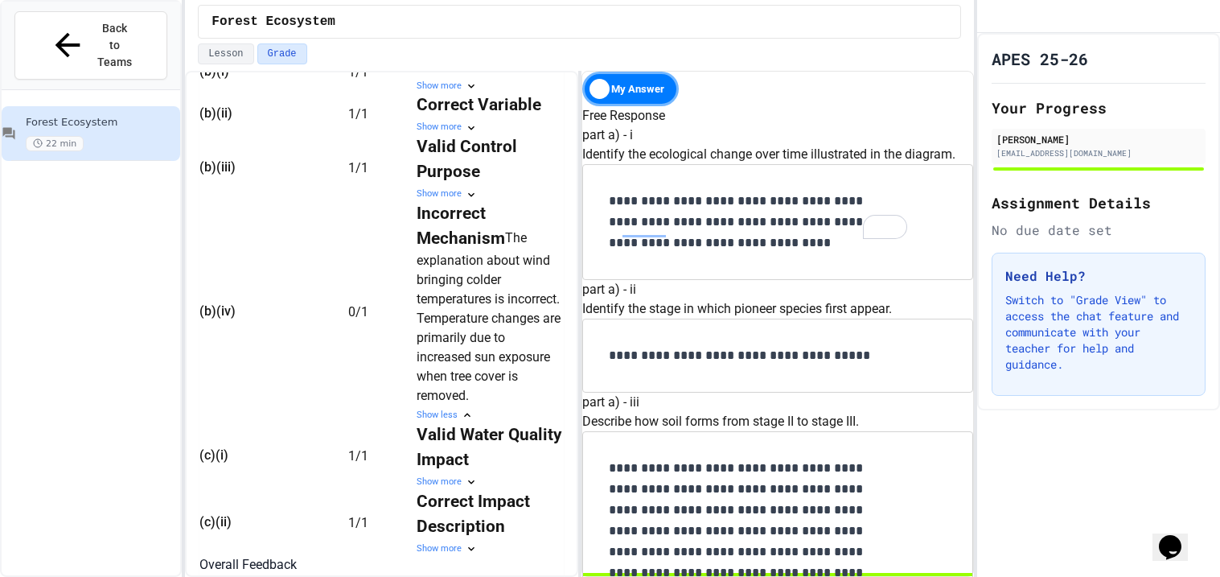
scroll to position [1465, 0]
drag, startPoint x: 811, startPoint y: 300, endPoint x: 777, endPoint y: 383, distance: 89.5
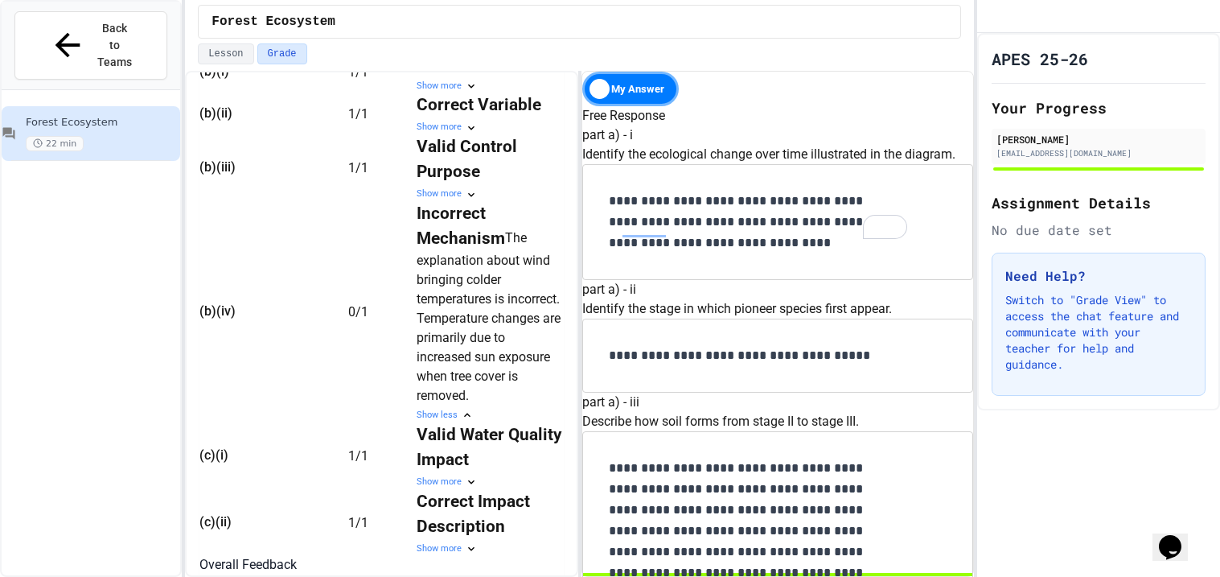
click at [605, 88] on div "My Answer" at bounding box center [630, 89] width 97 height 35
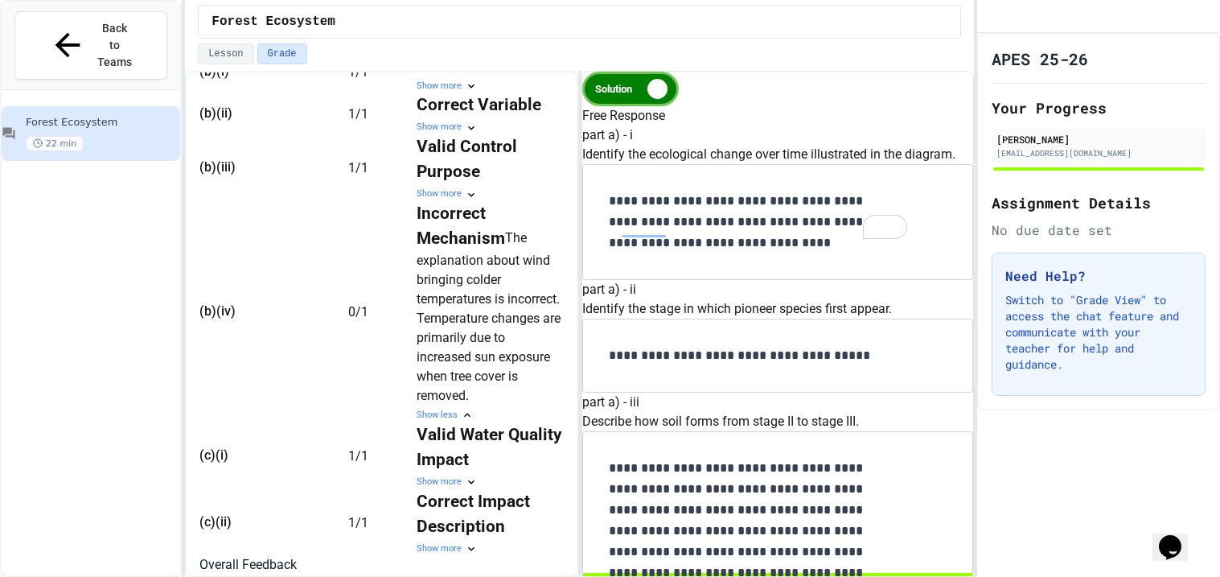
click at [605, 88] on div "Solution" at bounding box center [630, 89] width 97 height 35
click at [1069, 138] on div "Your Progress [PERSON_NAME] [EMAIL_ADDRESS][DOMAIN_NAME]" at bounding box center [1099, 135] width 214 height 76
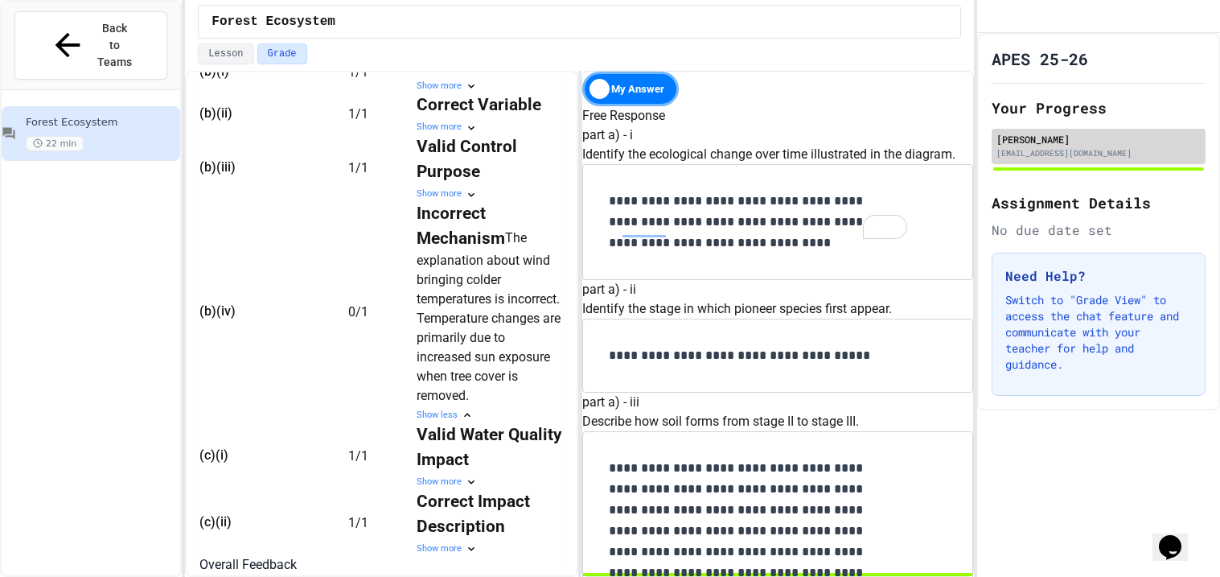
click at [1046, 146] on div "[PERSON_NAME]" at bounding box center [1099, 139] width 204 height 14
click at [213, 39] on div "Forest Ecosystem" at bounding box center [579, 21] width 789 height 43
click at [216, 47] on button "Lesson" at bounding box center [225, 53] width 55 height 21
